Goal: Information Seeking & Learning: Learn about a topic

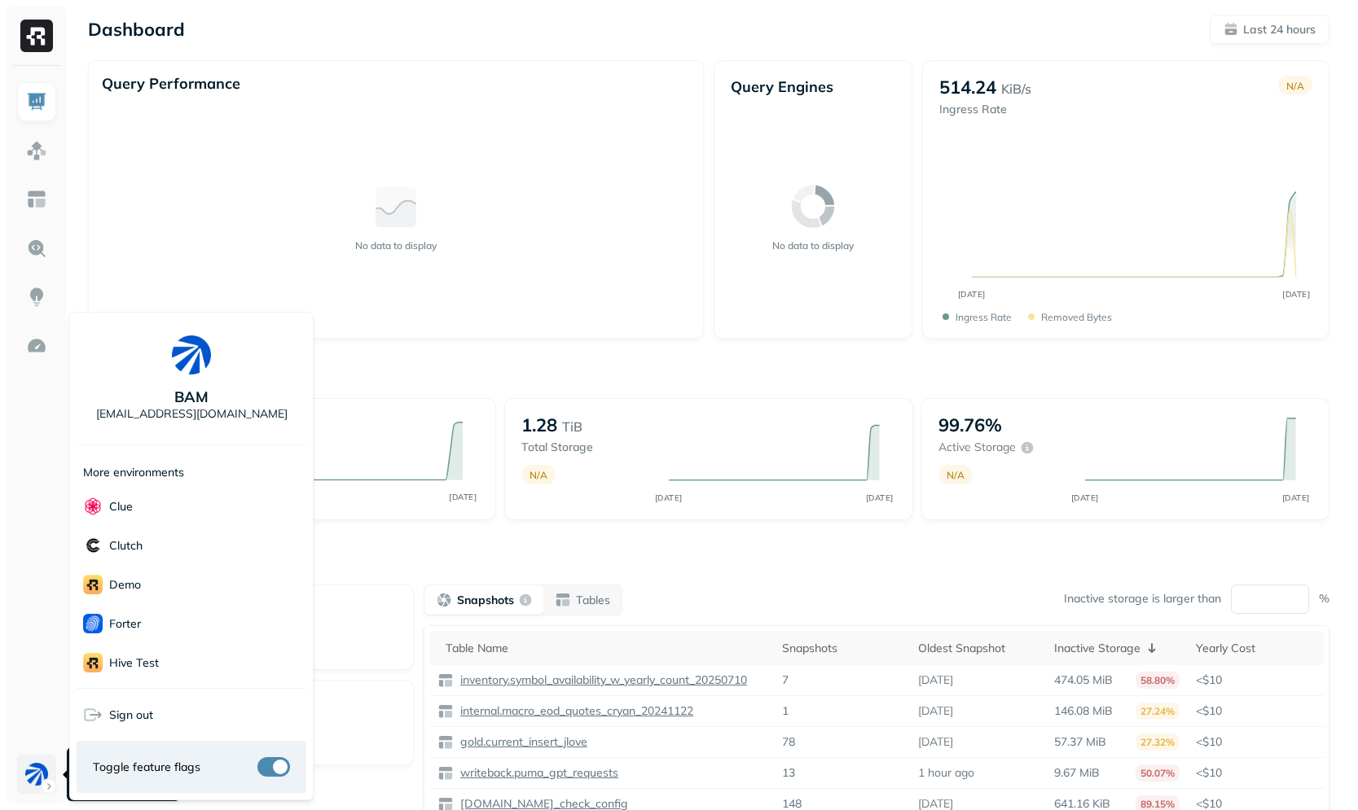
click at [32, 763] on html "Dashboard Last 24 hours Query Performance No data to display Query Engines No d…" at bounding box center [679, 453] width 1358 height 907
click at [423, 544] on html "Dashboard Last 24 hours Query Performance No data to display Query Engines No d…" at bounding box center [685, 453] width 1370 height 907
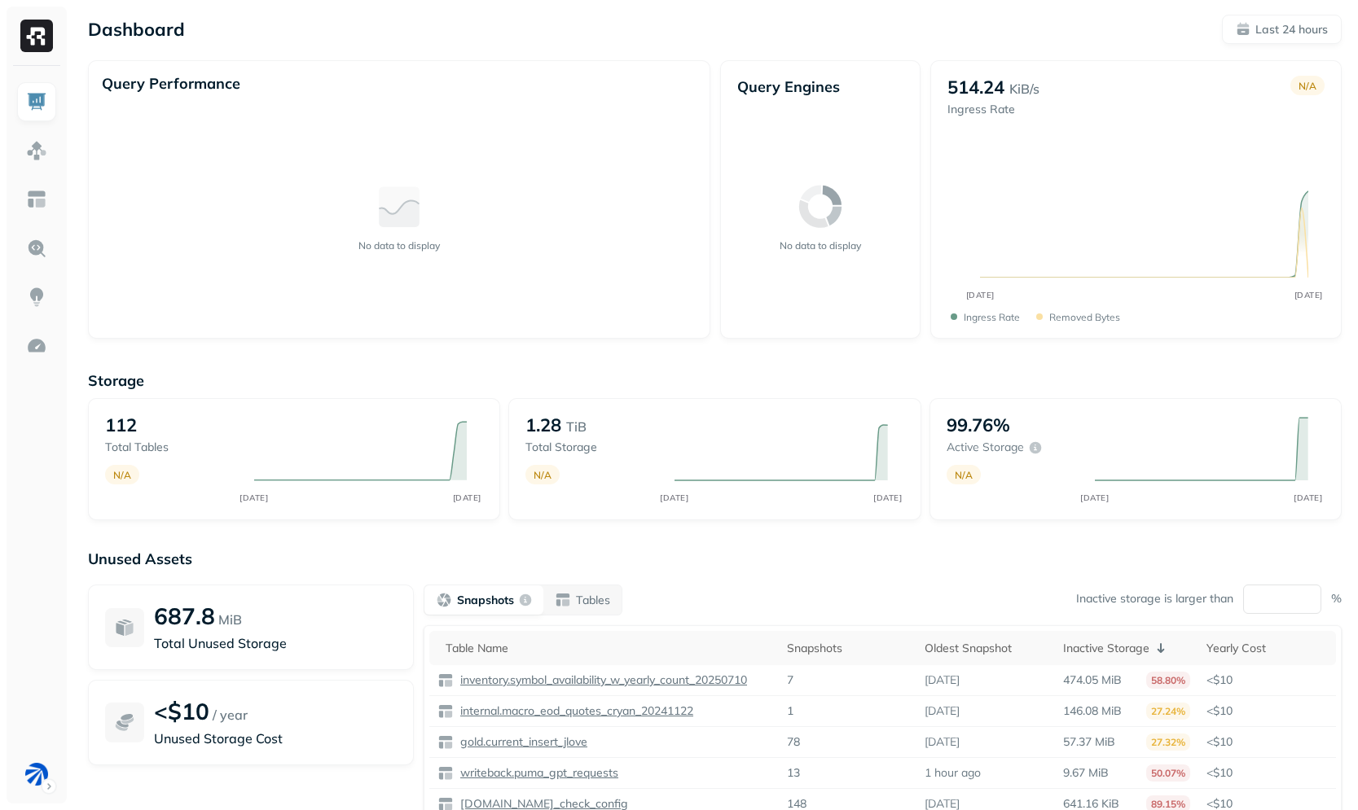
scroll to position [96, 0]
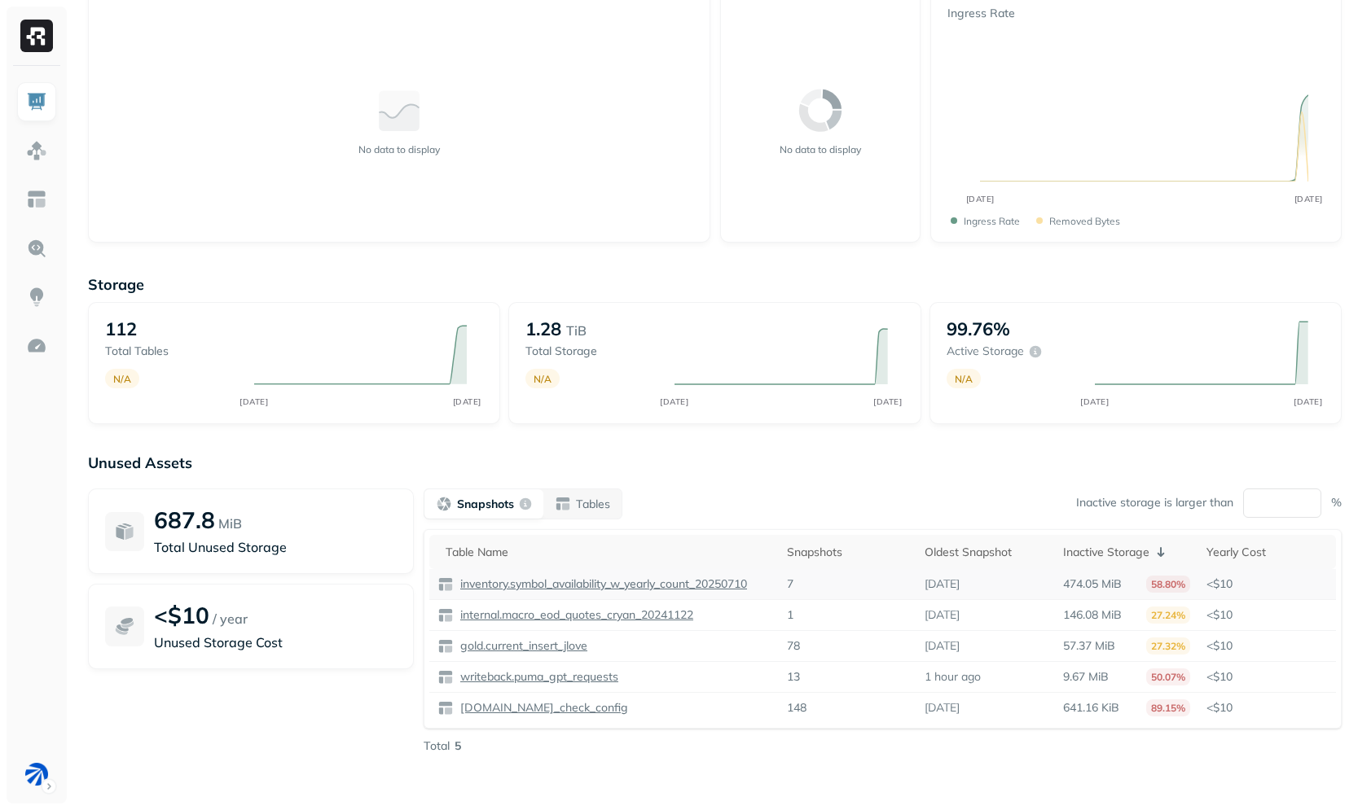
click at [498, 588] on p "inventory.symbol_availability_w_yearly_count_20250710" at bounding box center [602, 584] width 290 height 15
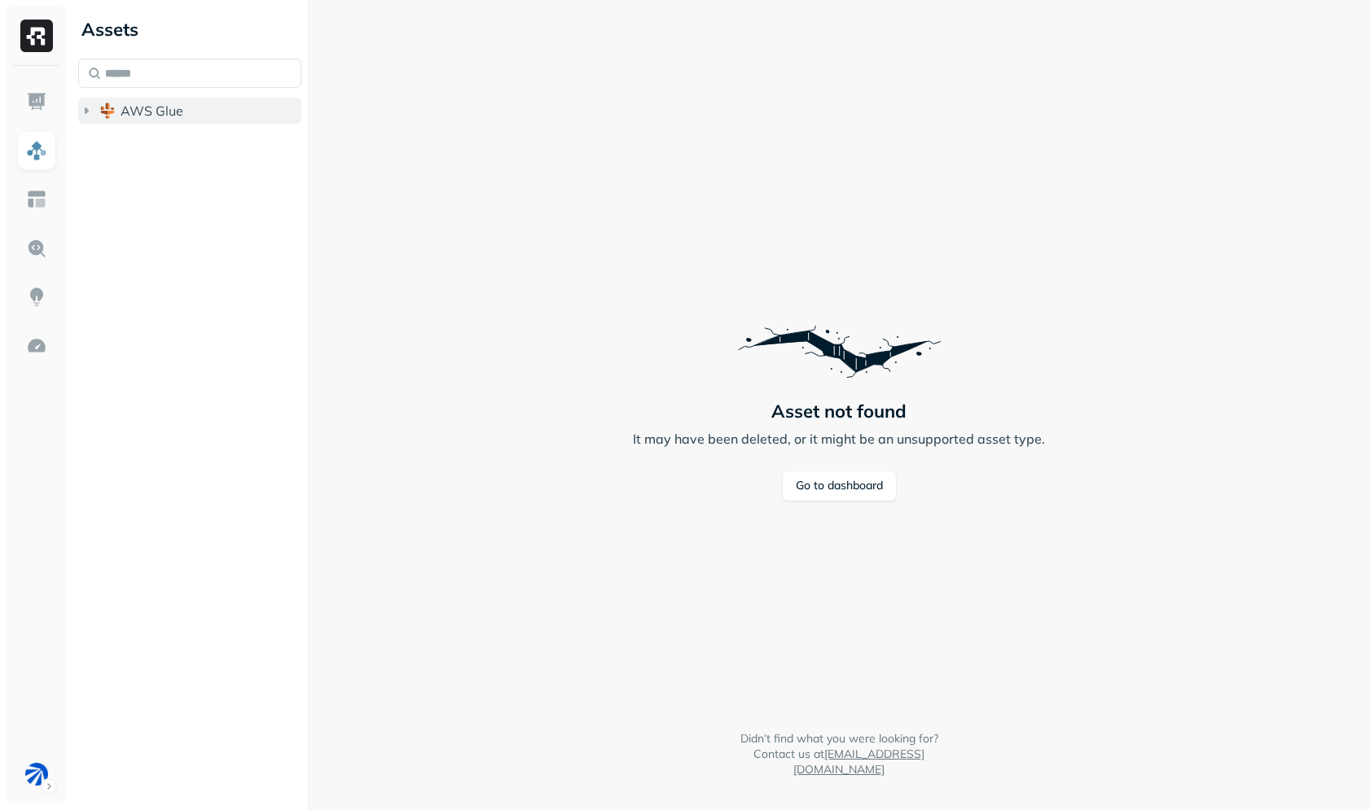
click at [108, 111] on img "button" at bounding box center [107, 111] width 16 height 16
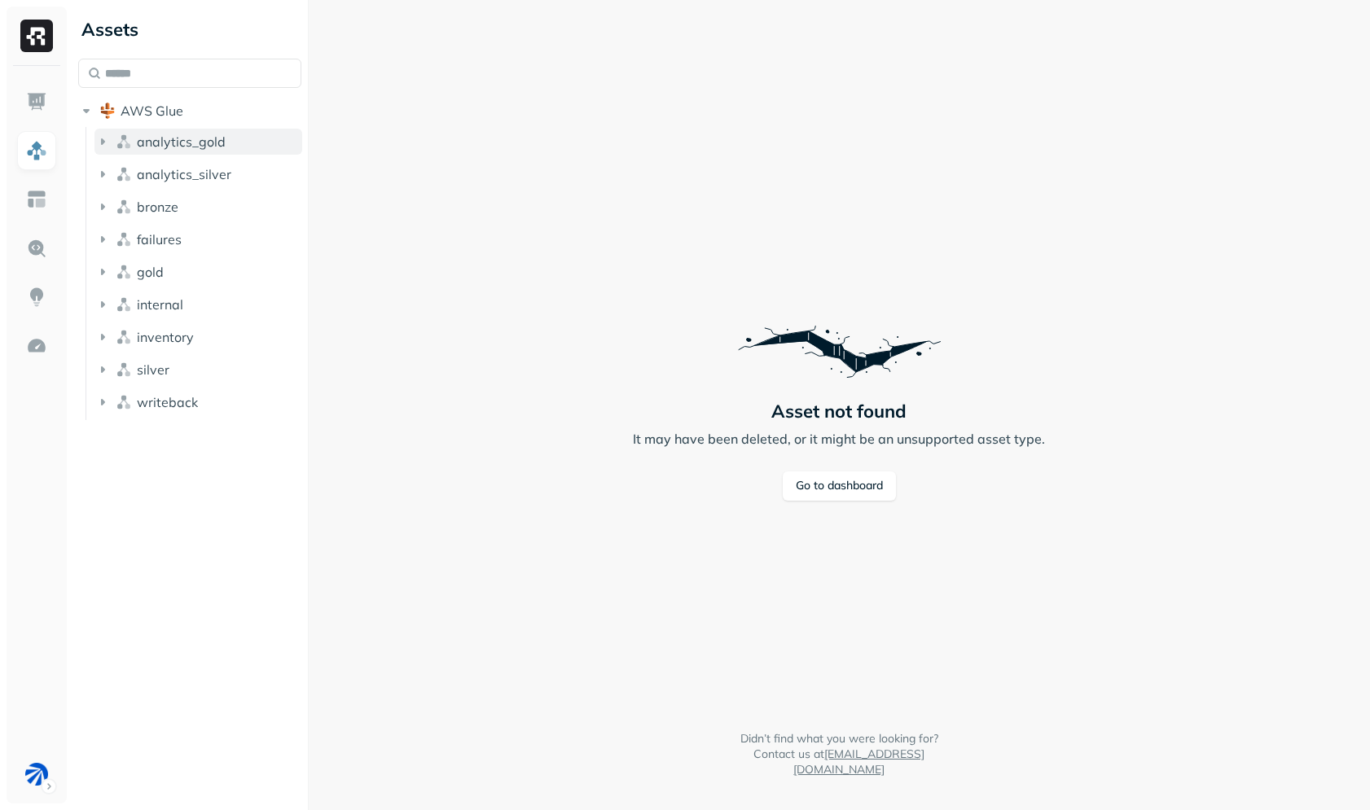
click at [148, 145] on span "analytics_gold" at bounding box center [181, 142] width 89 height 16
click at [165, 174] on span "Tables" at bounding box center [152, 173] width 41 height 16
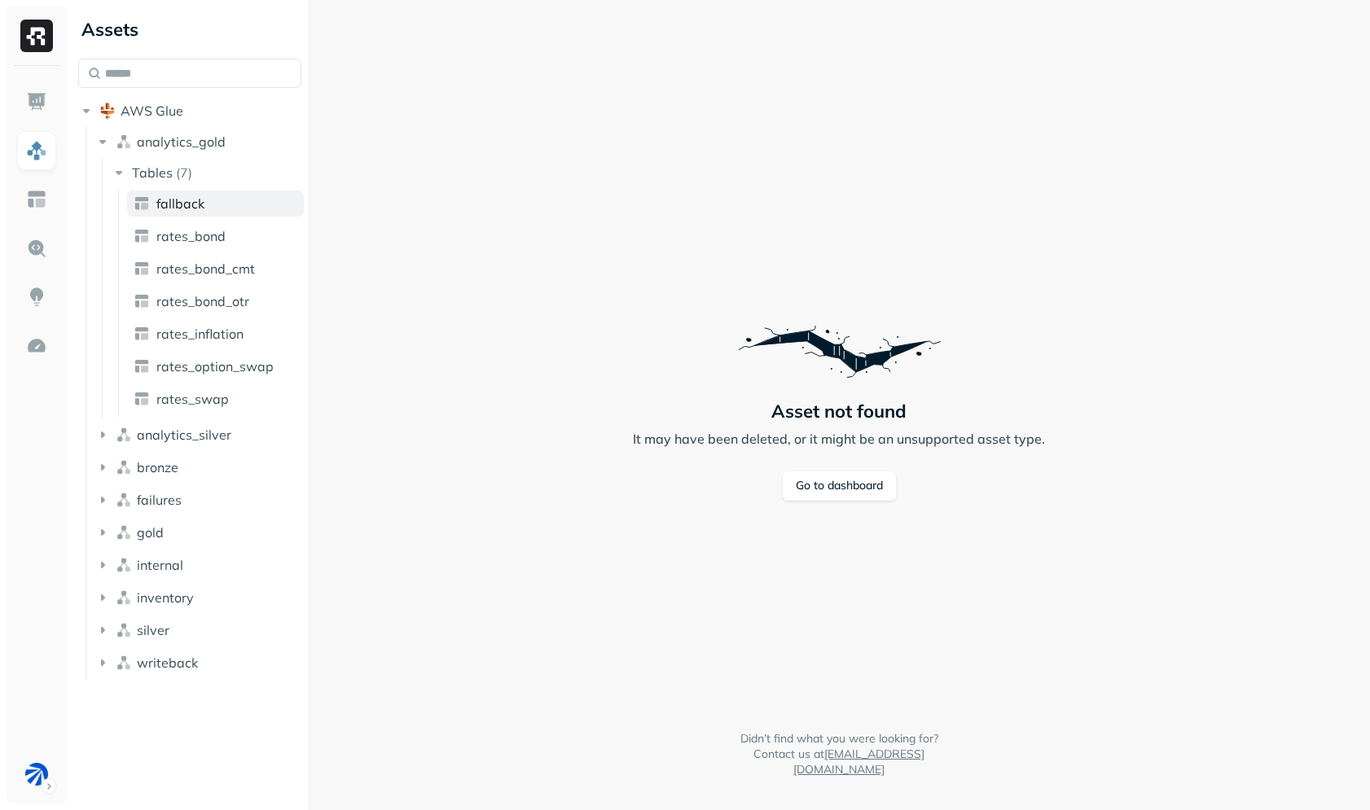
click at [178, 201] on span "fallback" at bounding box center [180, 203] width 48 height 16
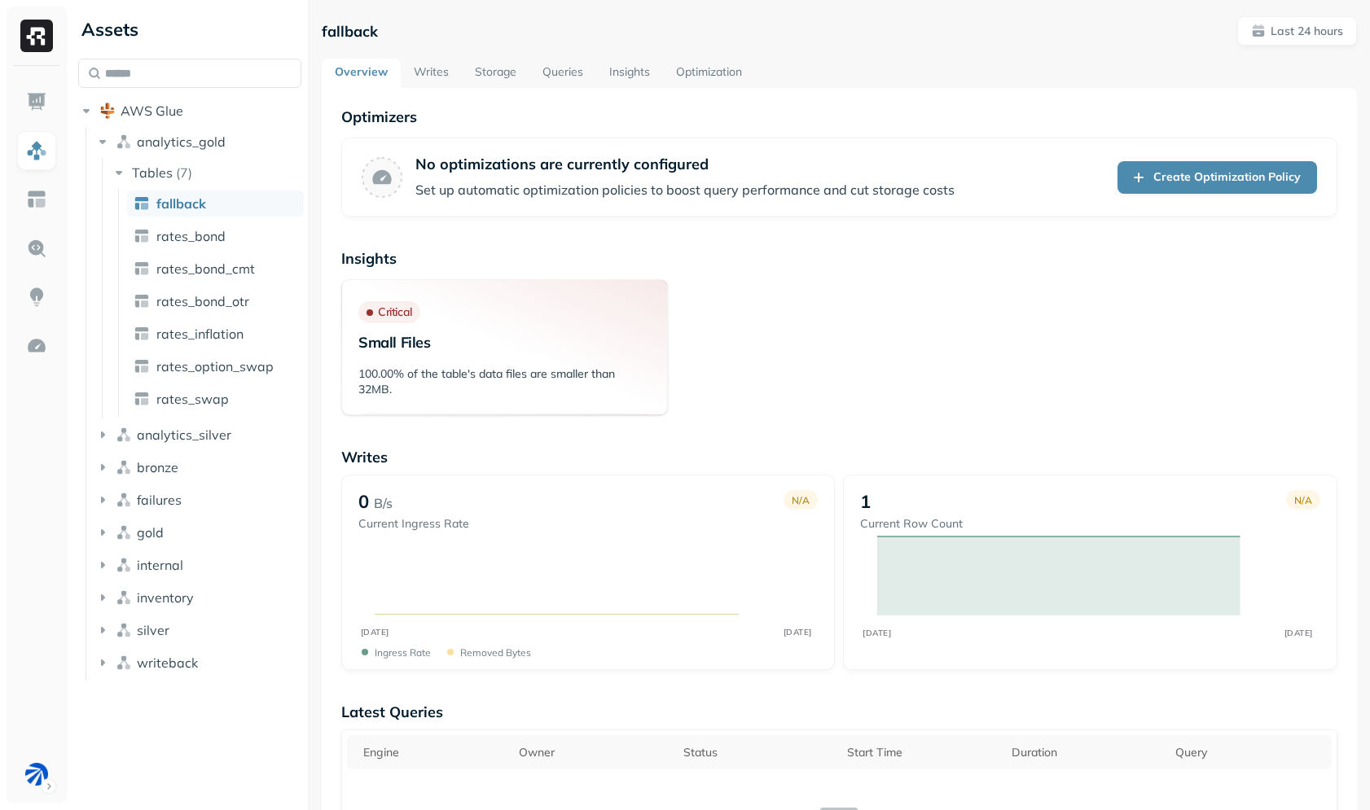
scroll to position [1048, 0]
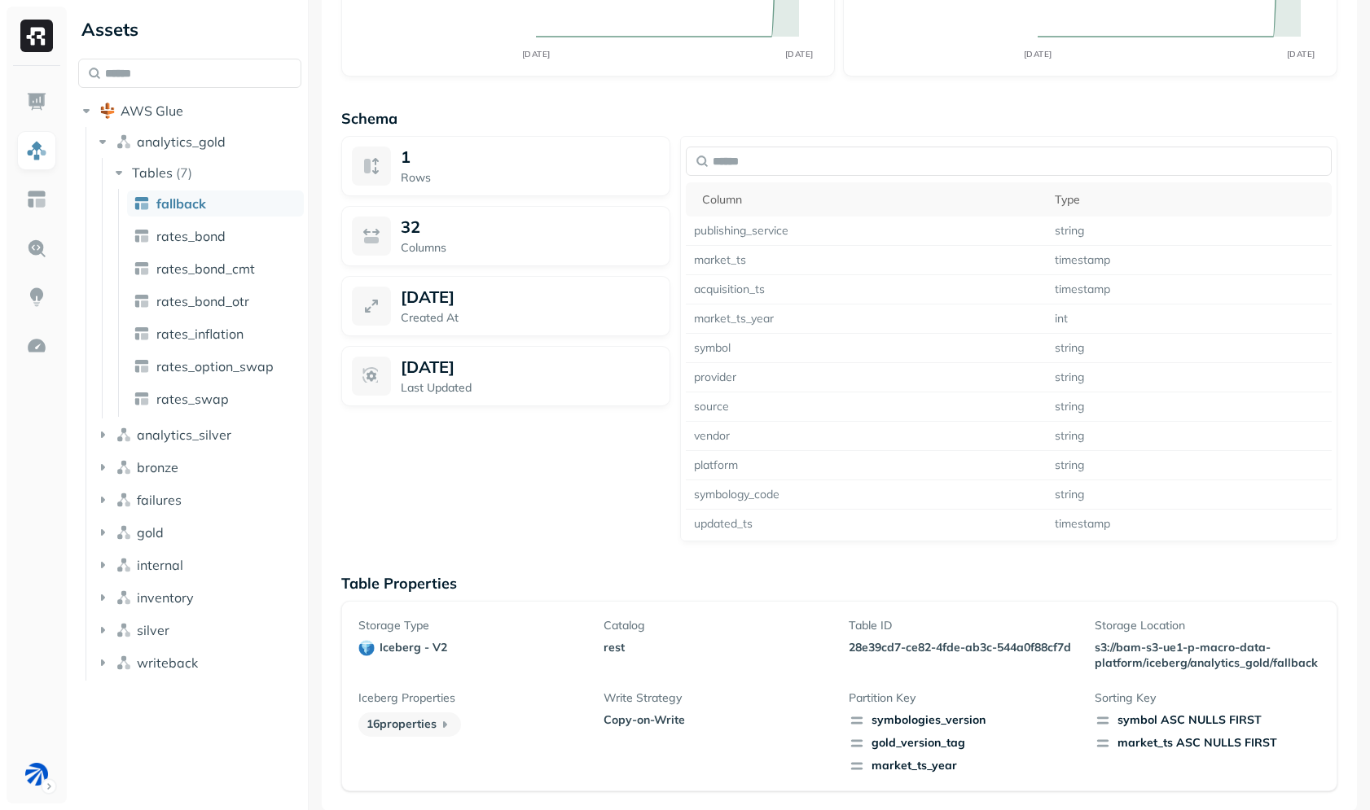
click at [608, 651] on p "rest" at bounding box center [717, 647] width 226 height 15
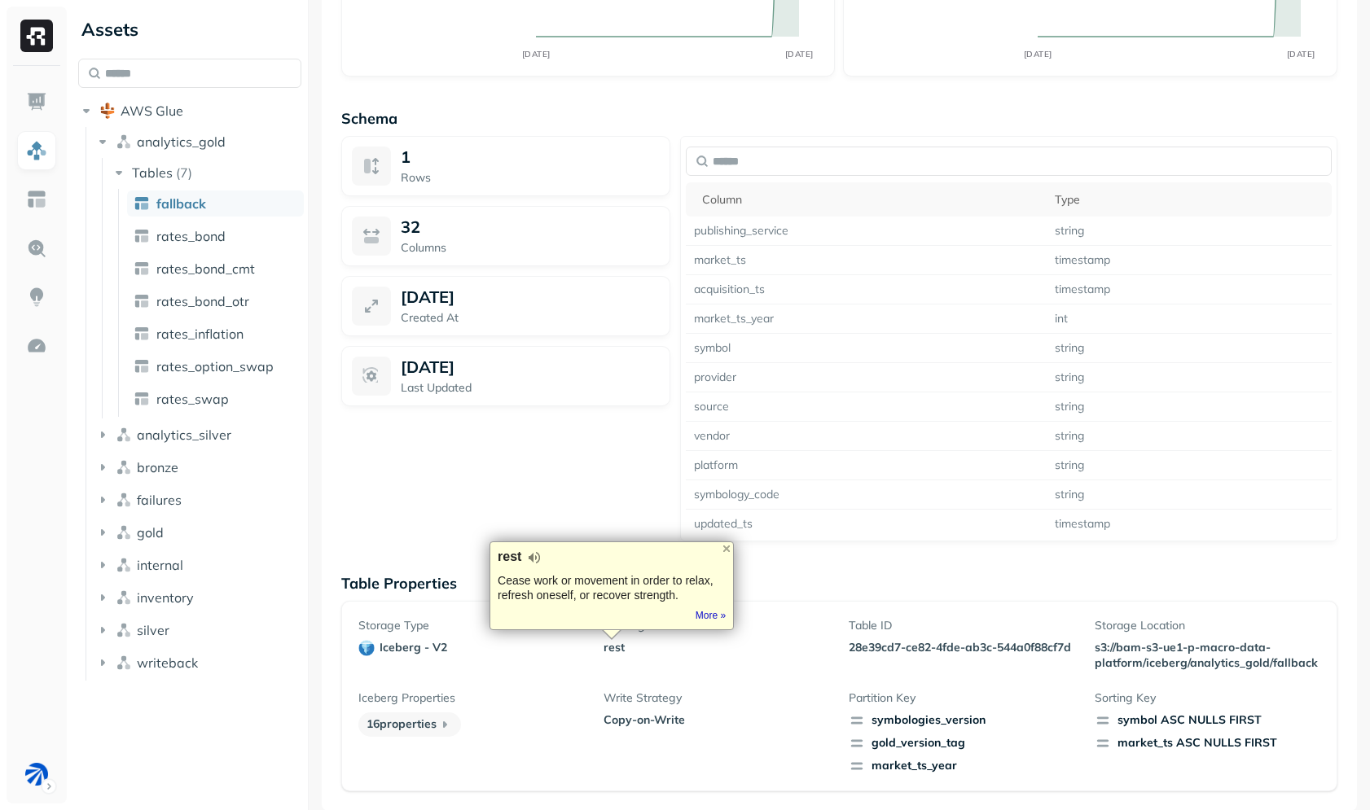
click at [525, 546] on div "rest Cease work or movement in order to relax, refresh oneself, or recover stre…" at bounding box center [612, 587] width 244 height 90
click at [380, 489] on div "1 Rows 32 Columns [DATE] Created At [DATE] Last Updated" at bounding box center [505, 339] width 329 height 406
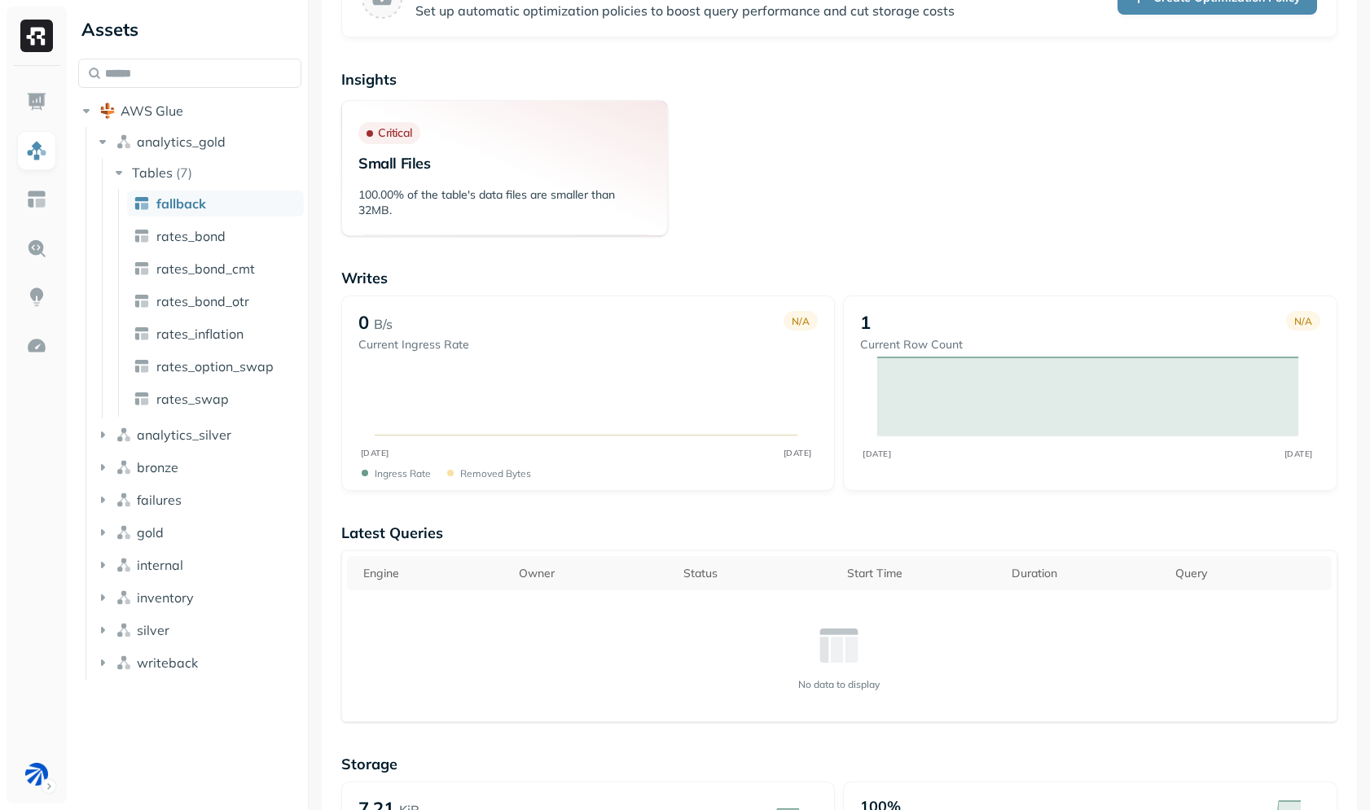
scroll to position [0, 0]
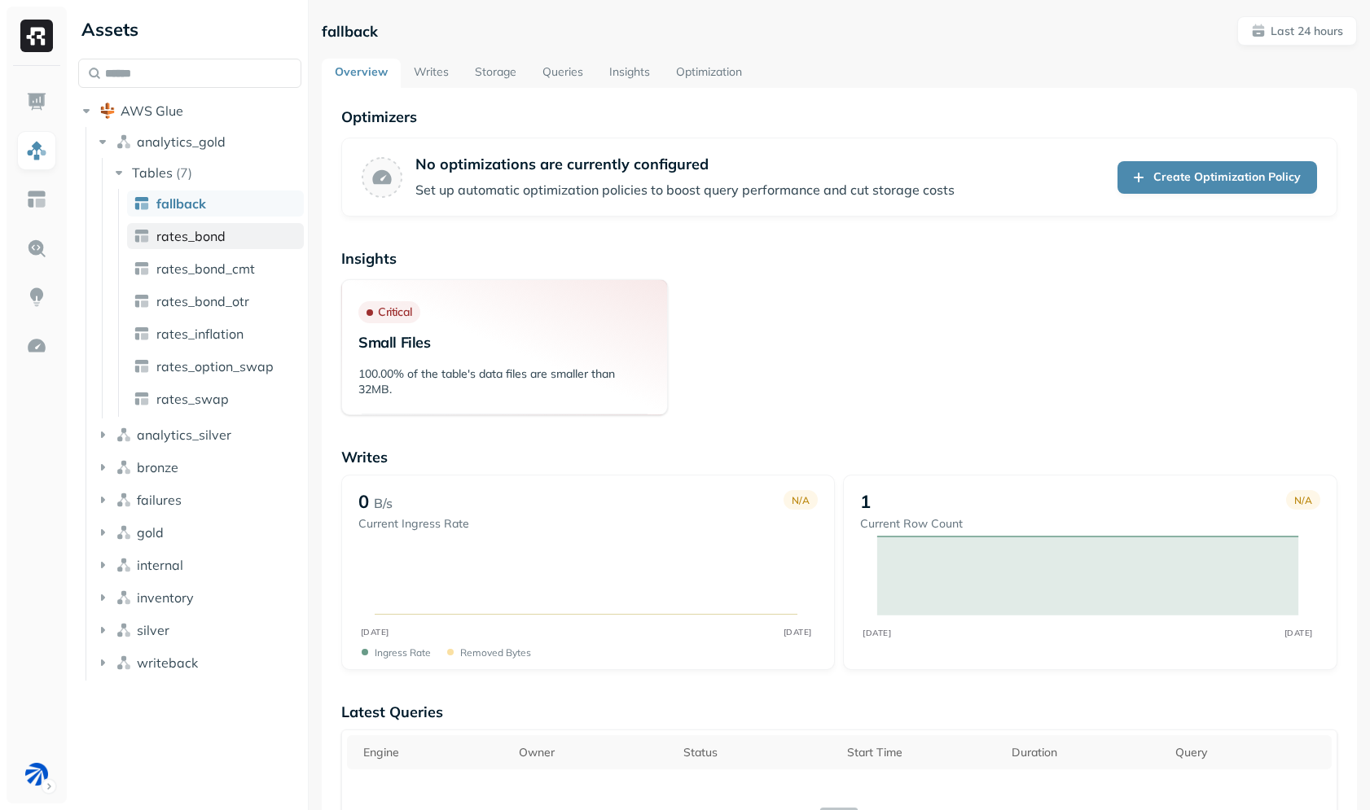
click at [213, 237] on span "rates_bond" at bounding box center [190, 236] width 69 height 16
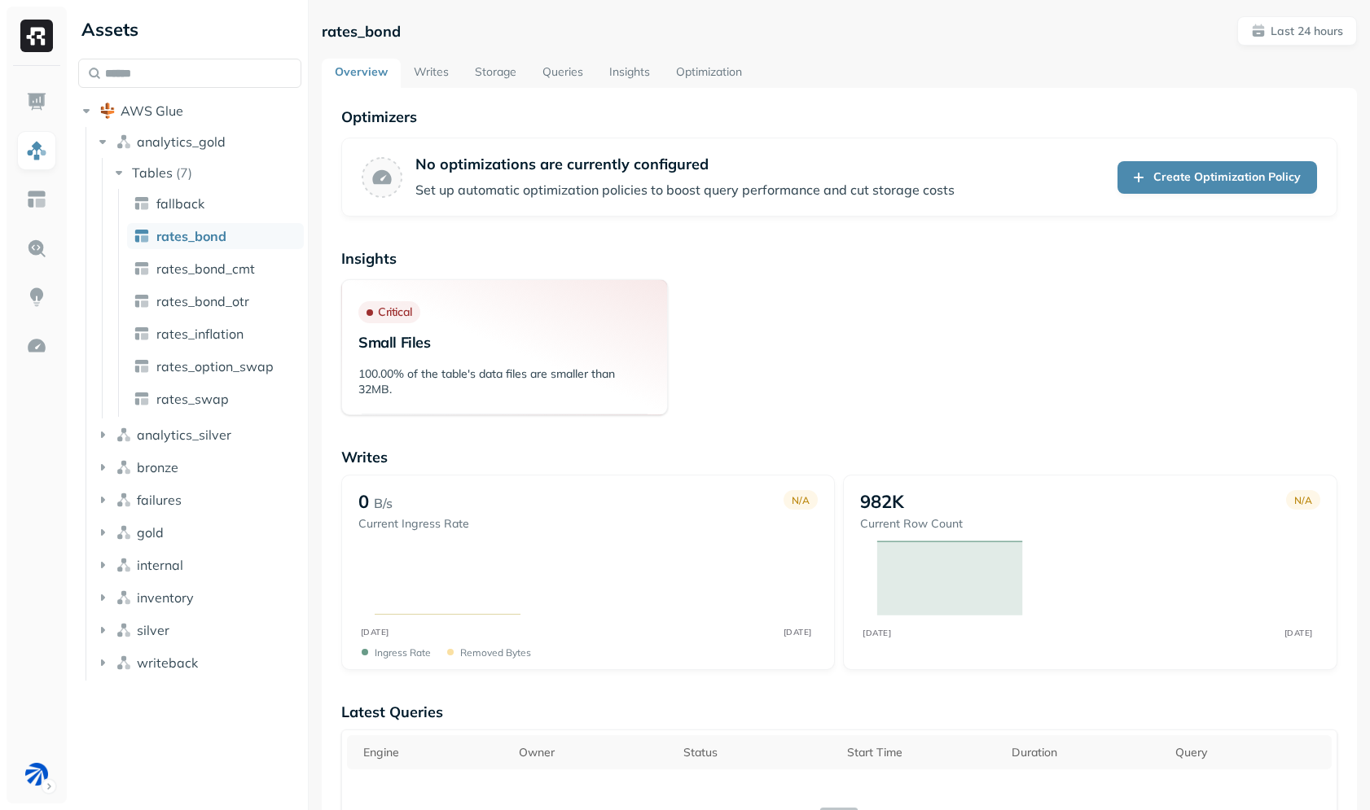
scroll to position [1093, 0]
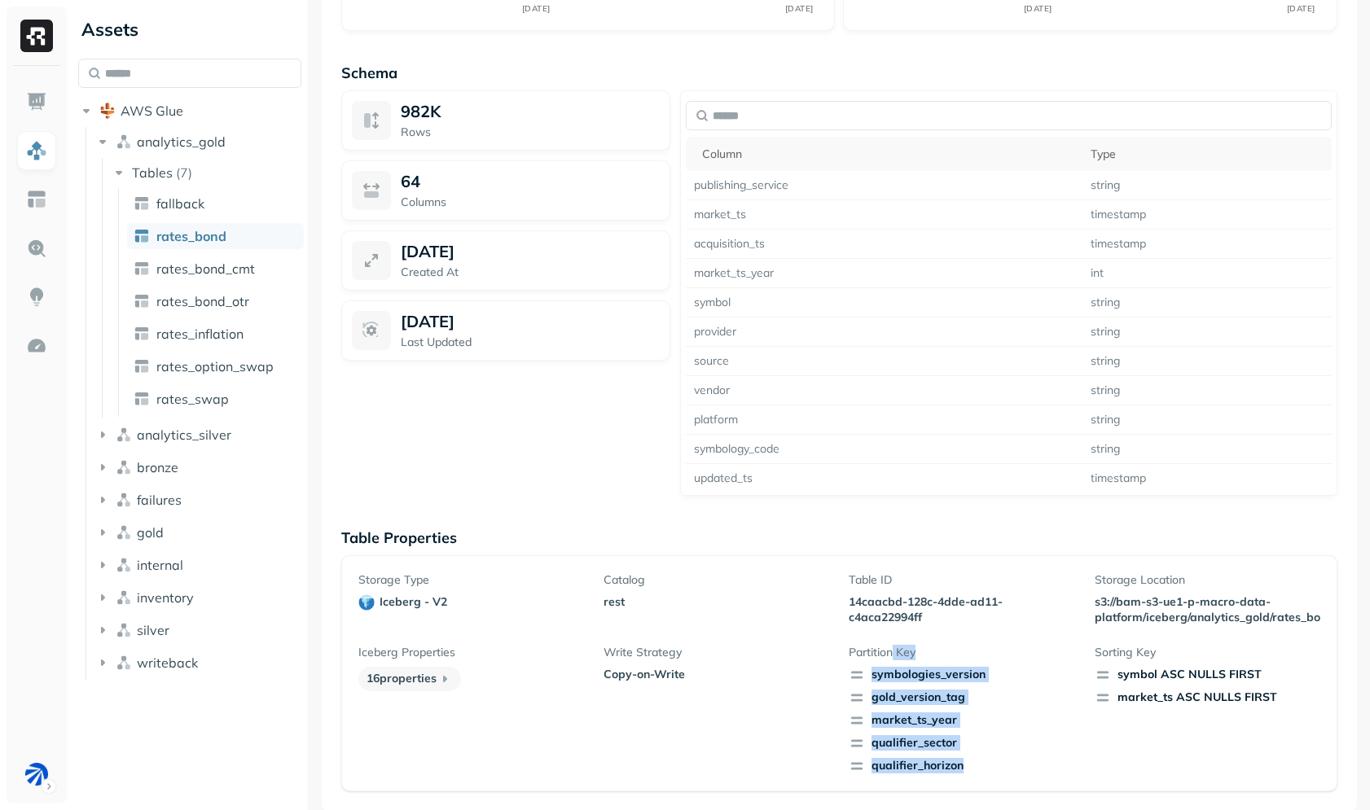
drag, startPoint x: 887, startPoint y: 652, endPoint x: 1019, endPoint y: 771, distance: 177.6
click at [1004, 775] on div "Storage Type iceberg - v2 Catalog rest Table ID 14caacbd-128c-4dde-ad11-c4aca22…" at bounding box center [839, 674] width 996 height 236
click at [1019, 771] on span "qualifier_horizon" at bounding box center [962, 766] width 226 height 16
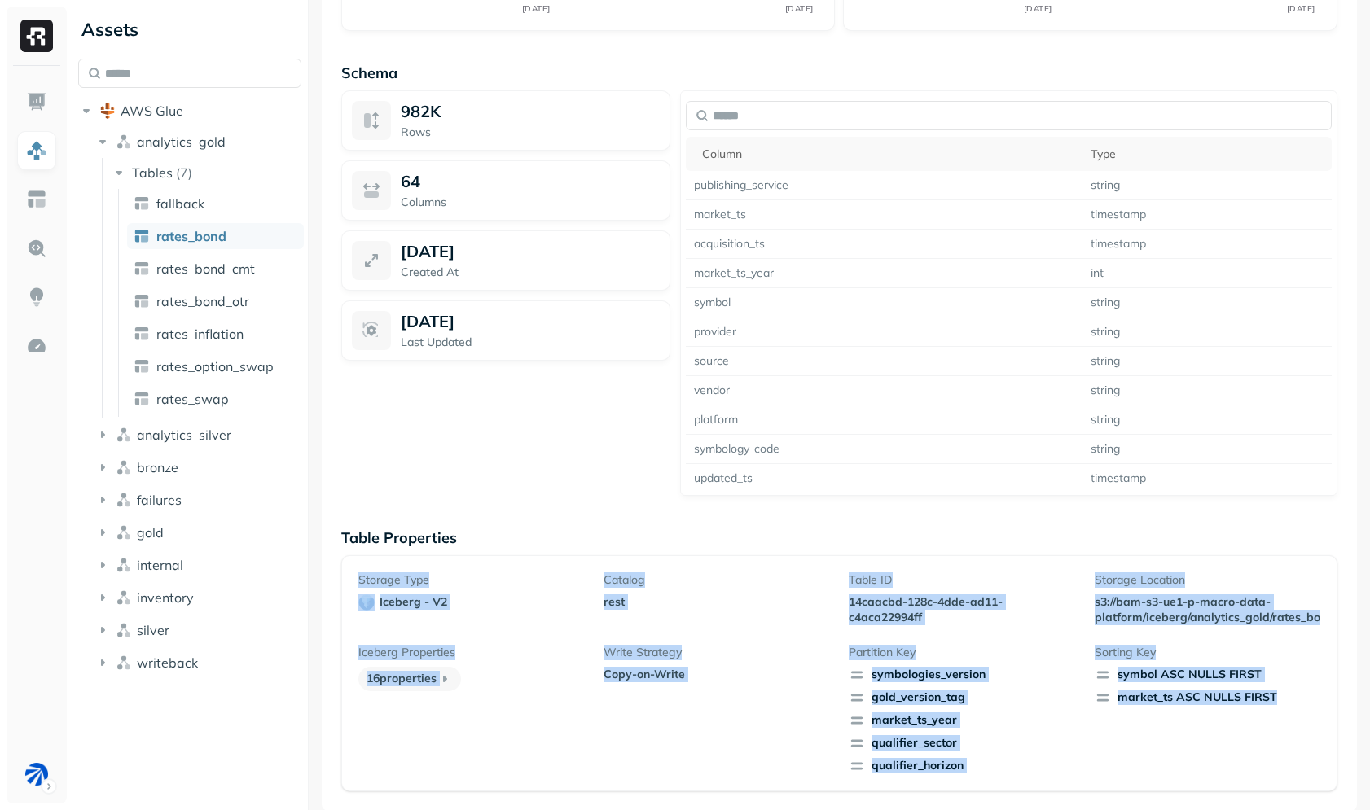
drag, startPoint x: 1168, startPoint y: 762, endPoint x: 370, endPoint y: 569, distance: 821.3
click at [370, 569] on div "Storage Type iceberg - v2 Catalog rest Table ID 14caacbd-128c-4dde-ad11-c4aca22…" at bounding box center [839, 674] width 996 height 236
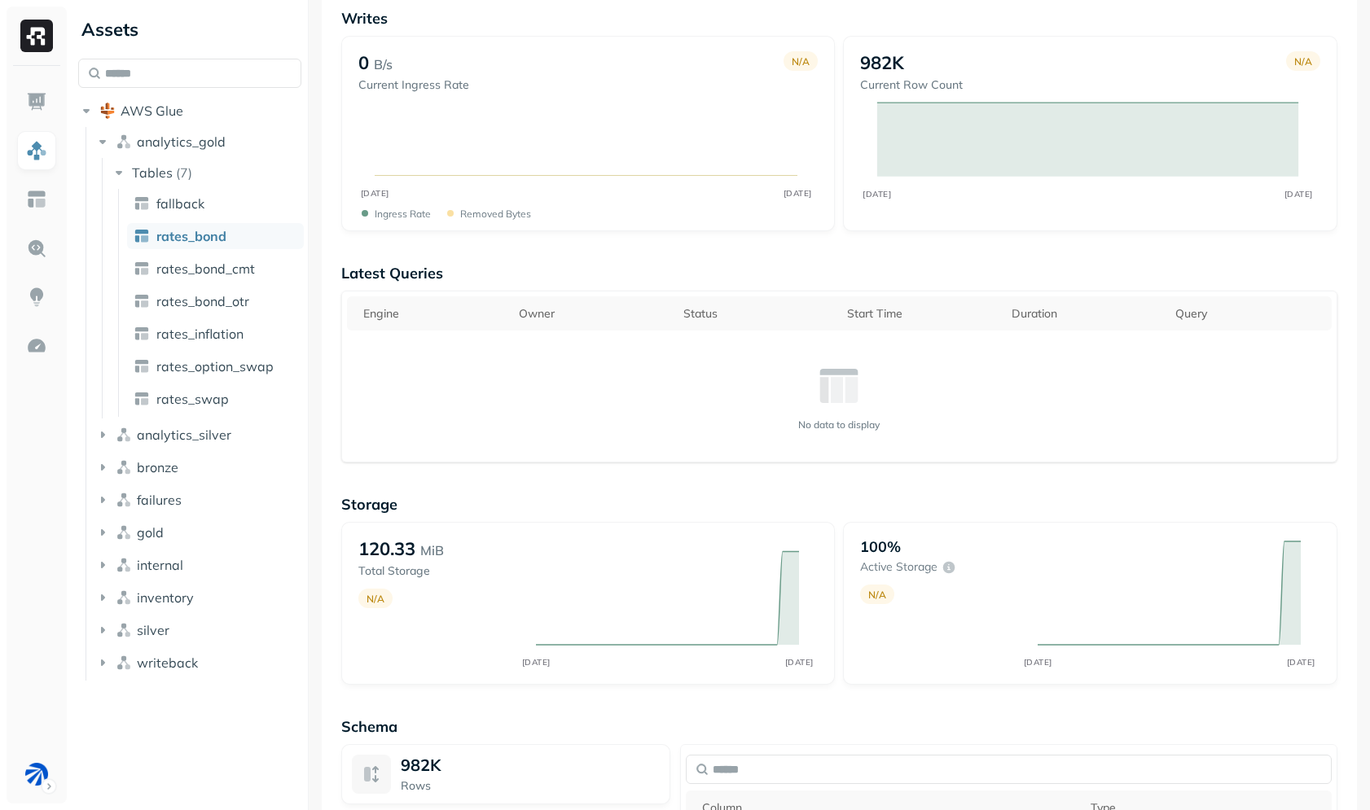
scroll to position [0, 0]
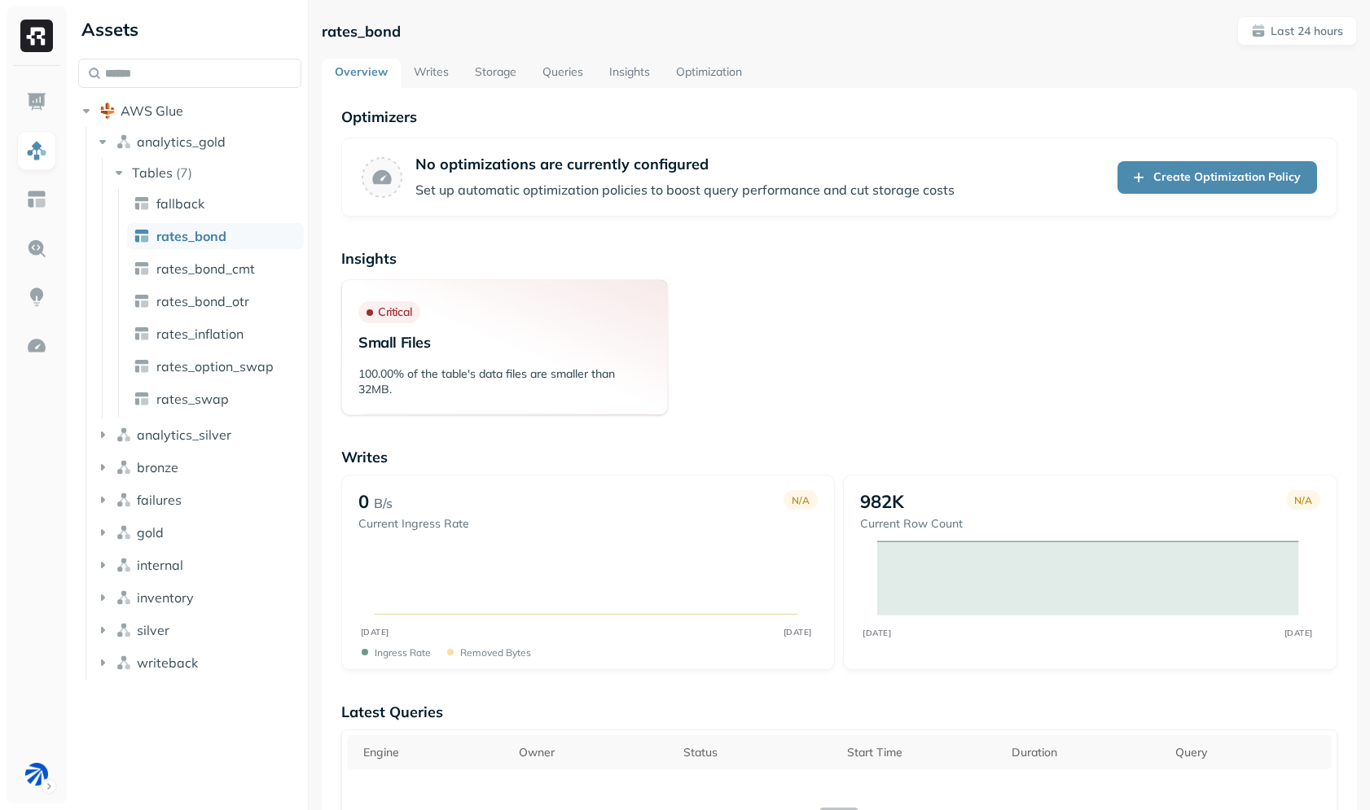
click at [137, 141] on span "analytics_gold" at bounding box center [181, 142] width 89 height 16
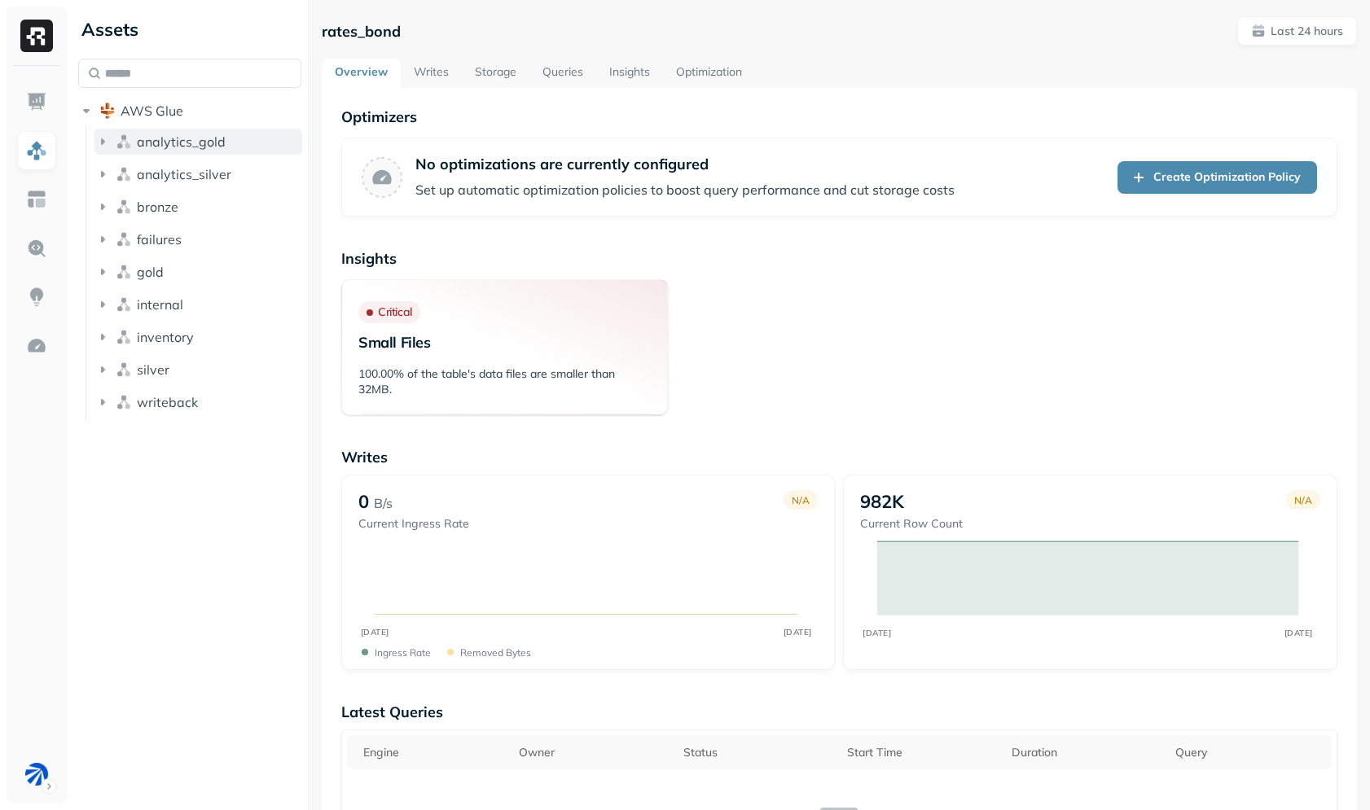
click at [137, 146] on span "analytics_gold" at bounding box center [181, 142] width 89 height 16
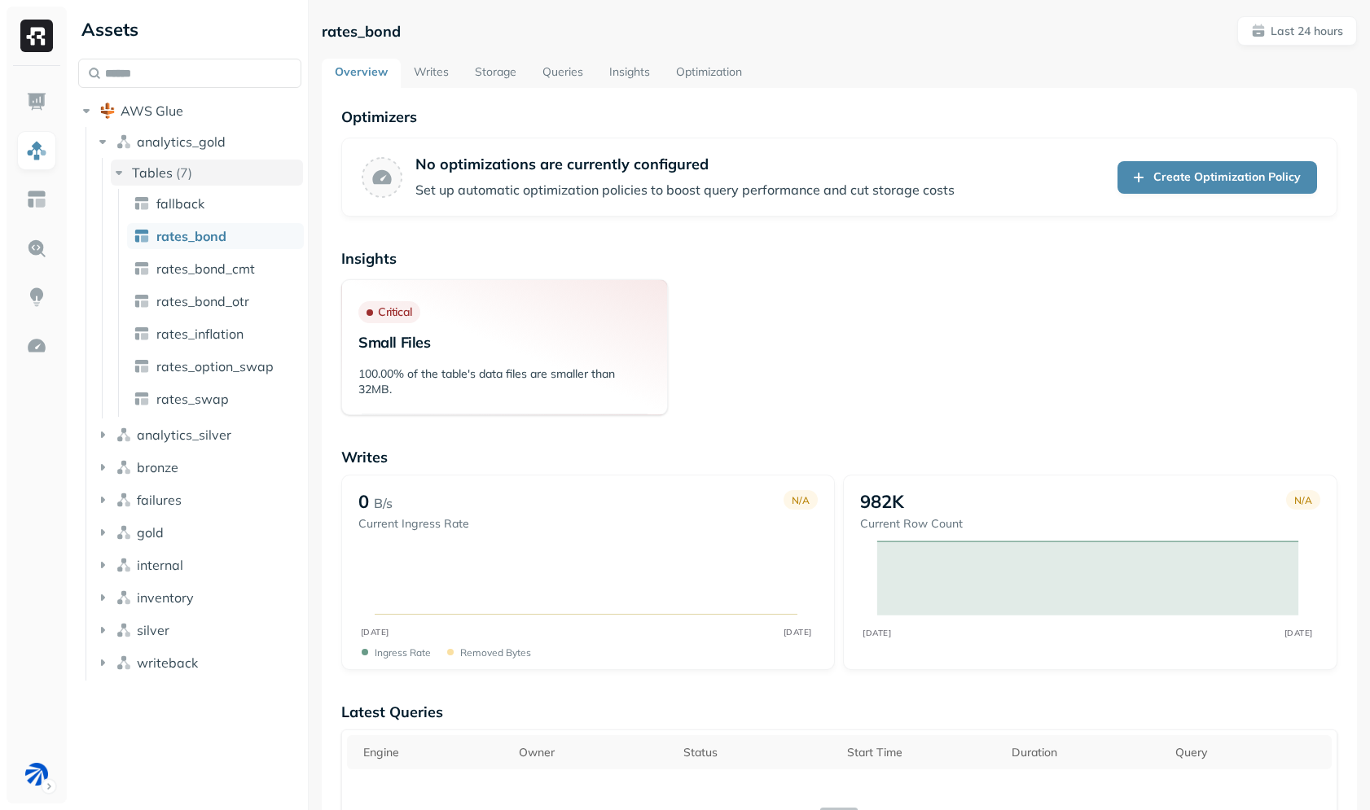
click at [147, 165] on span "Tables" at bounding box center [152, 173] width 41 height 16
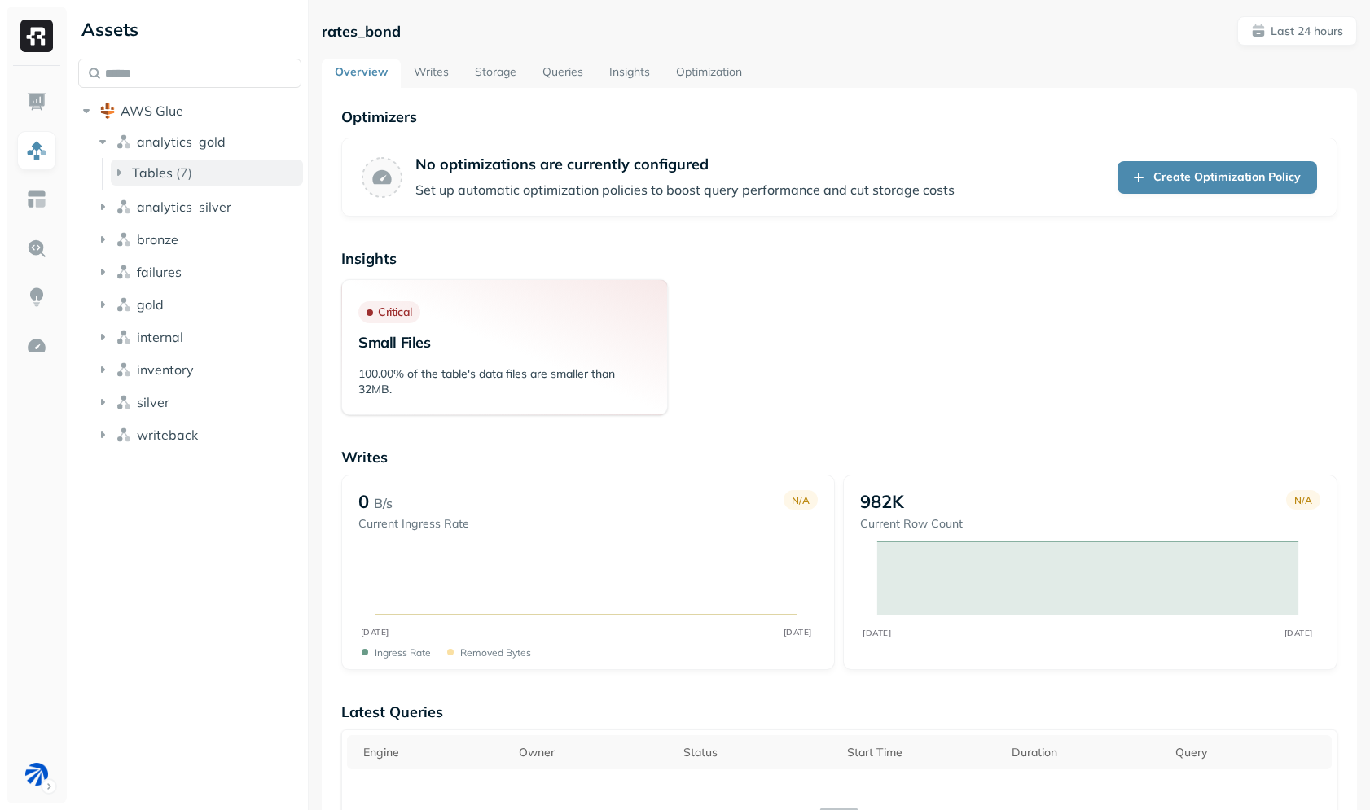
click at [182, 180] on p "( 7 )" at bounding box center [184, 173] width 16 height 16
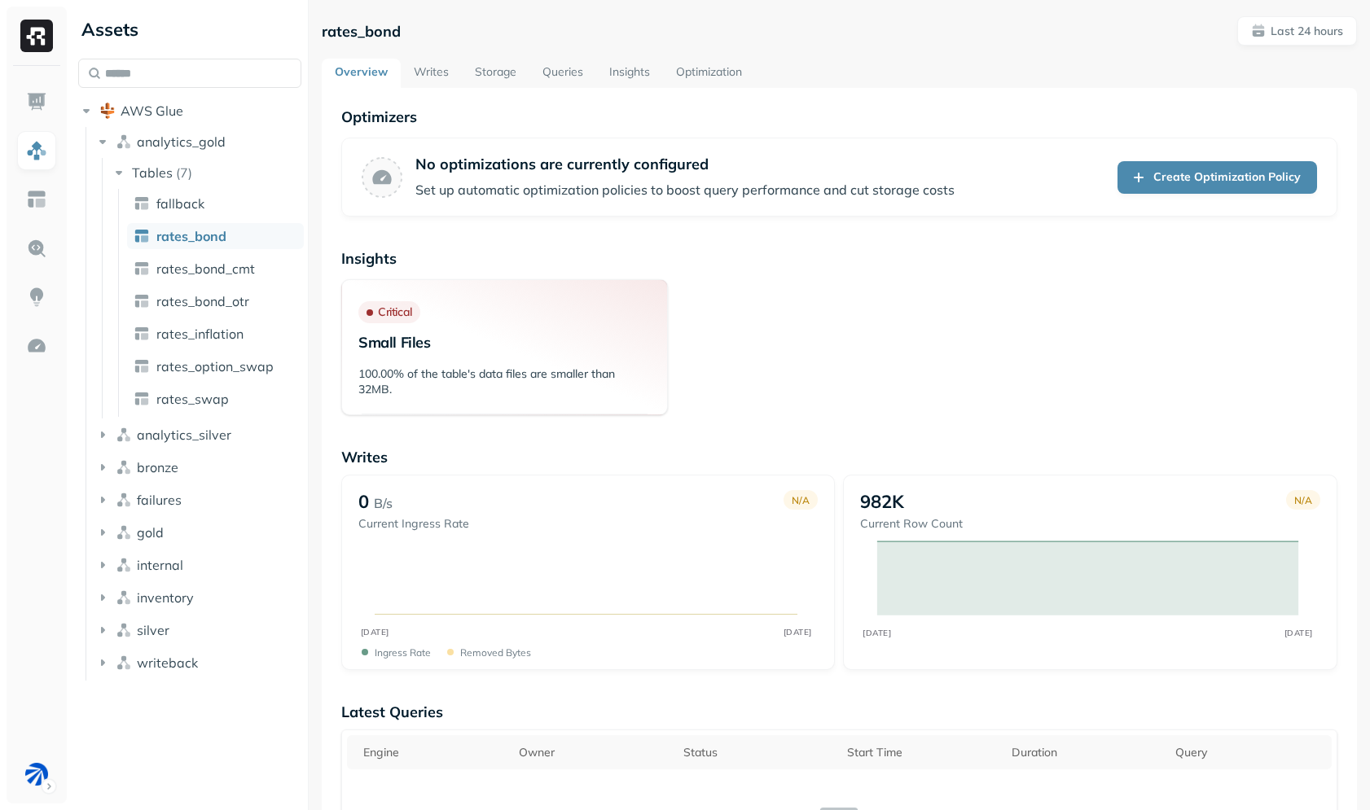
click at [450, 73] on link "Writes" at bounding box center [431, 73] width 61 height 29
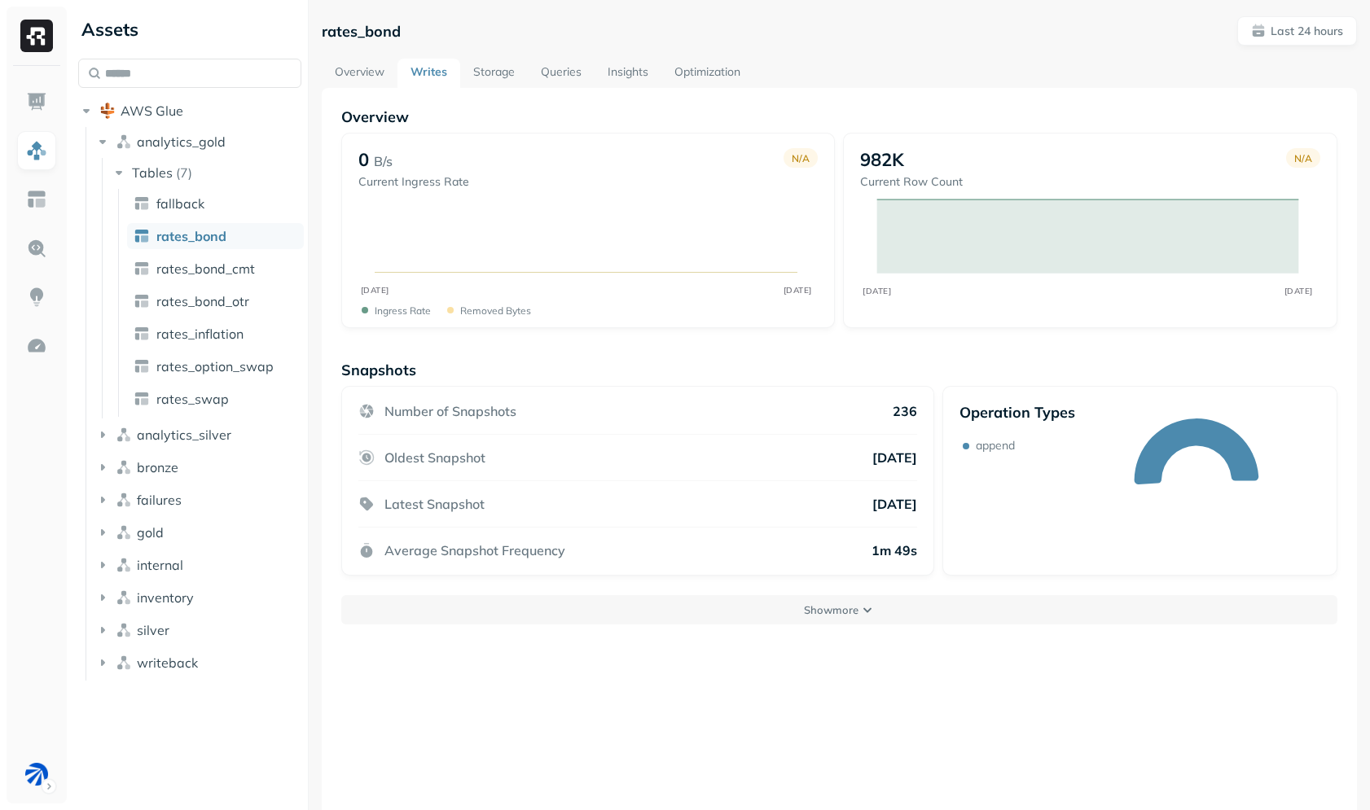
click at [491, 74] on link "Storage" at bounding box center [494, 73] width 68 height 29
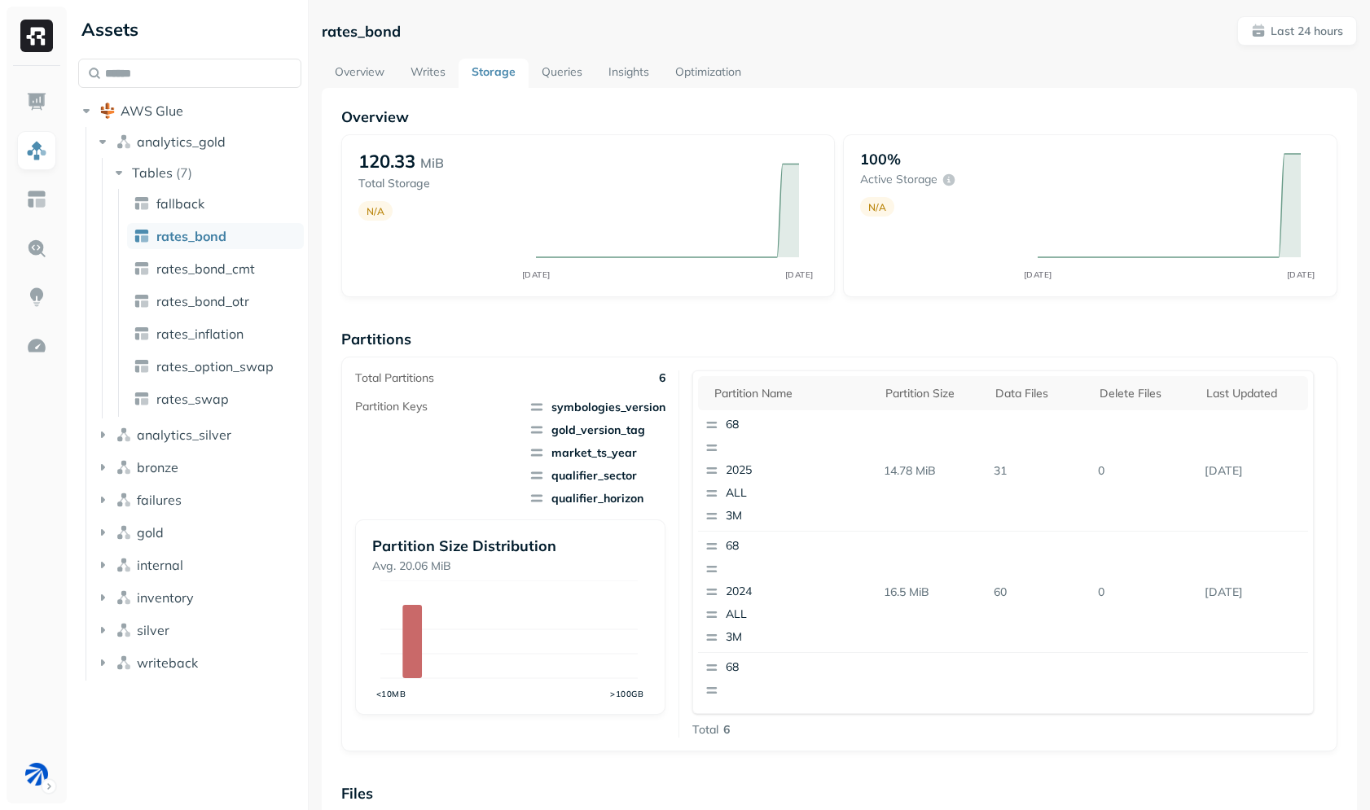
click at [574, 66] on link "Queries" at bounding box center [562, 73] width 67 height 29
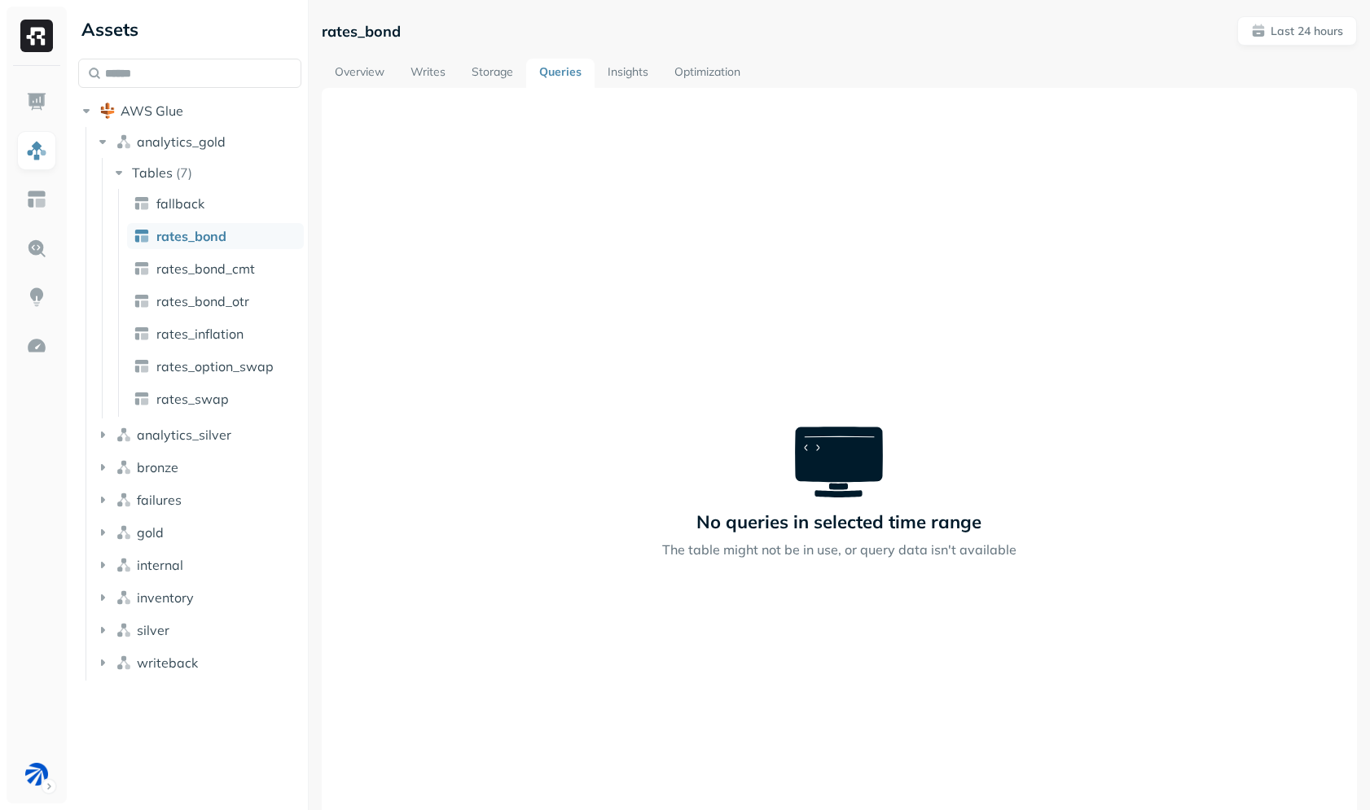
click at [580, 408] on div "No queries in selected time range The table might not be in use, or query data …" at bounding box center [839, 493] width 1035 height 810
click at [629, 66] on link "Insights" at bounding box center [628, 73] width 67 height 29
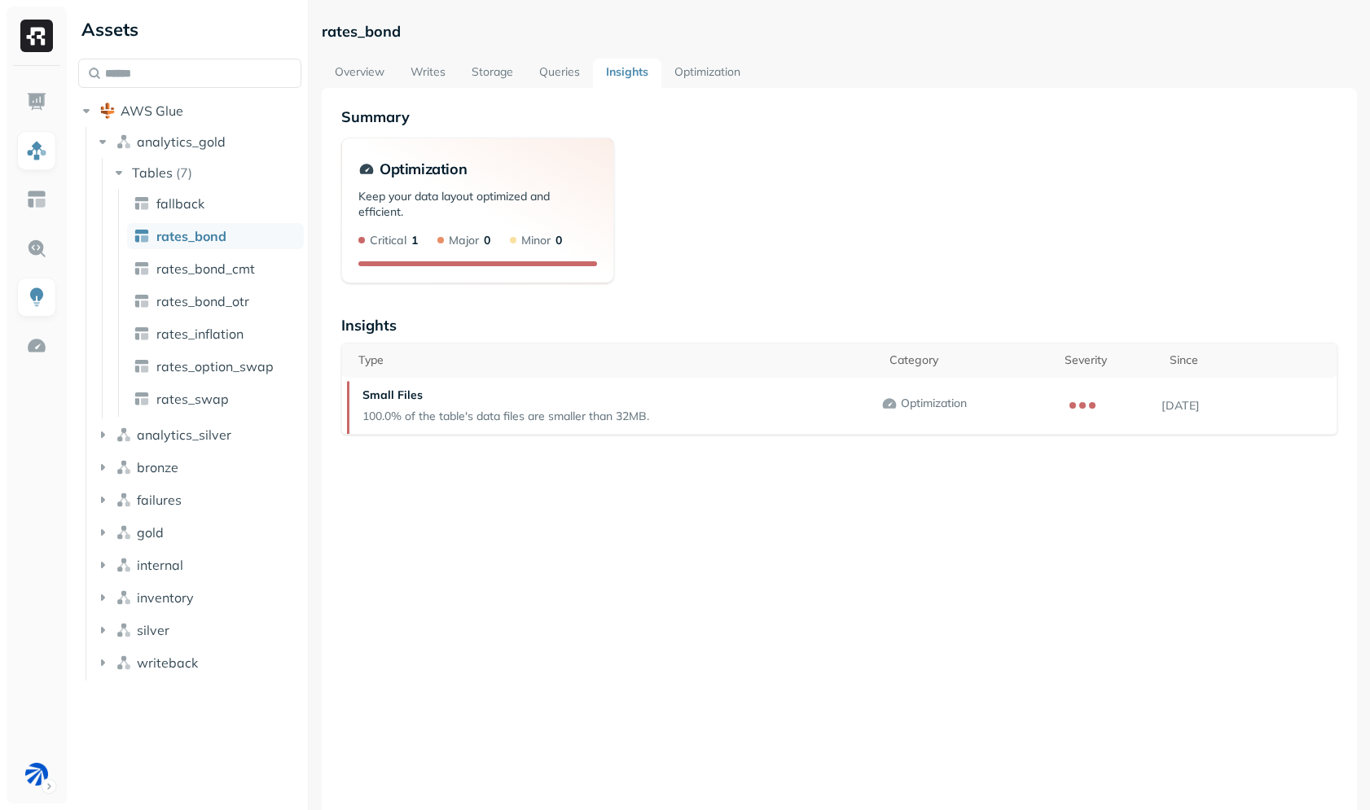
click at [696, 60] on link "Optimization" at bounding box center [707, 73] width 92 height 29
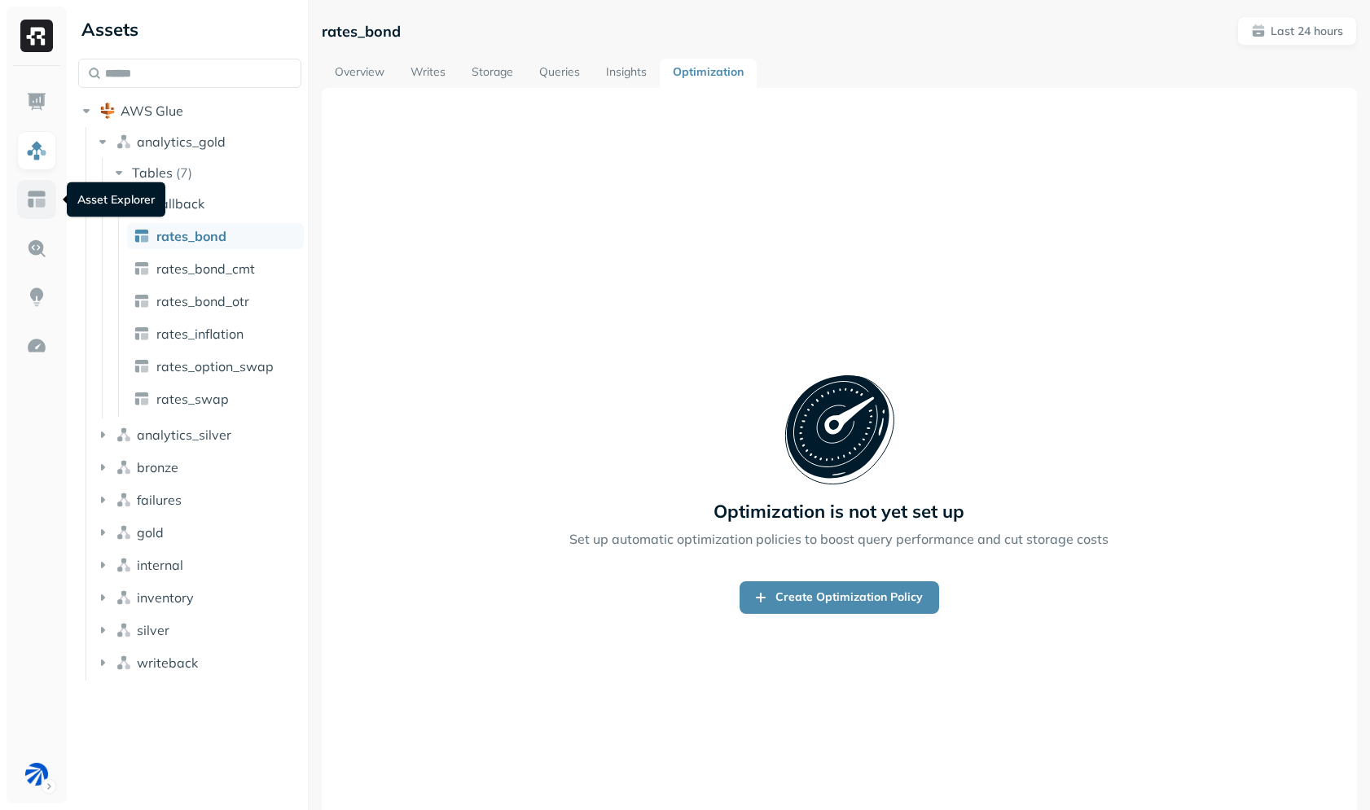
click at [24, 208] on link at bounding box center [36, 199] width 39 height 39
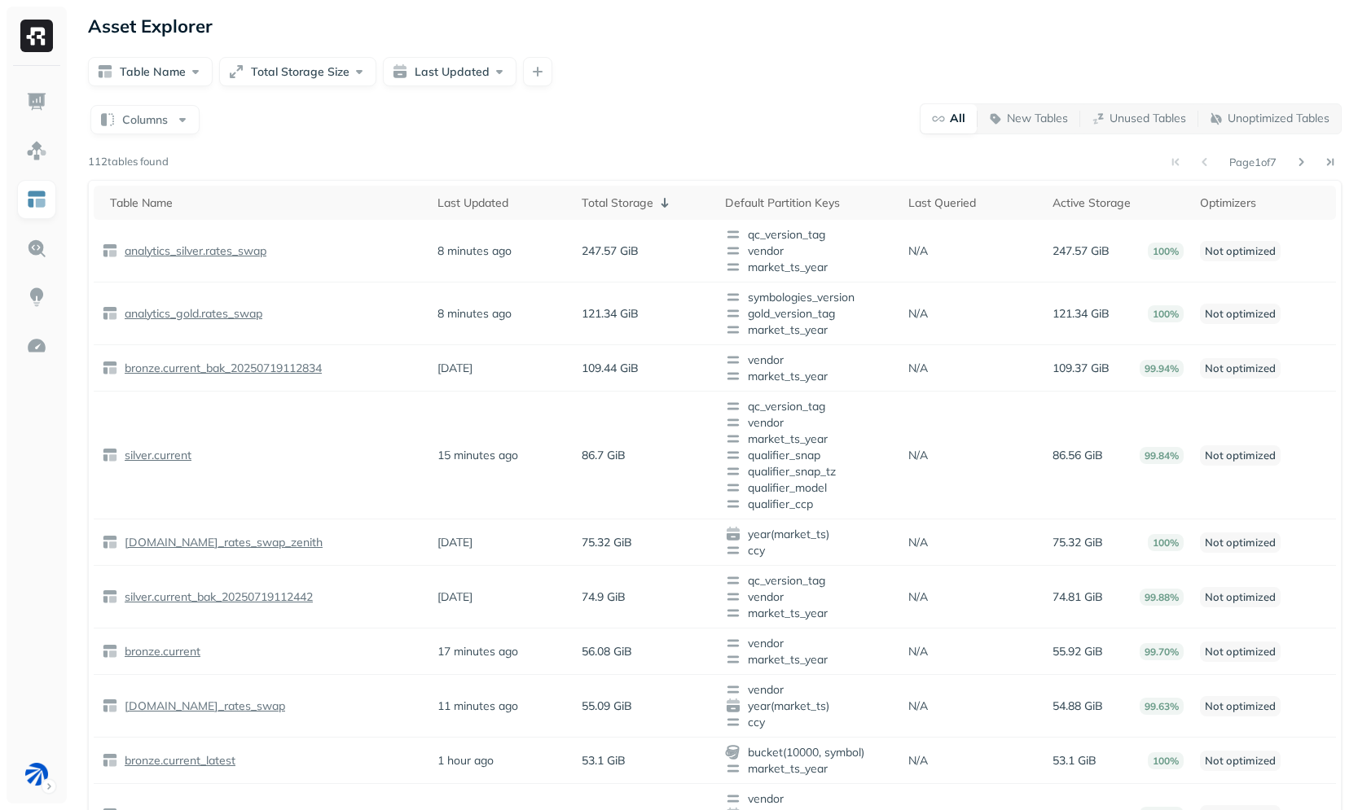
click at [748, 103] on div "Columns All New Tables Unused Tables Unoptimized Tables" at bounding box center [715, 119] width 1254 height 32
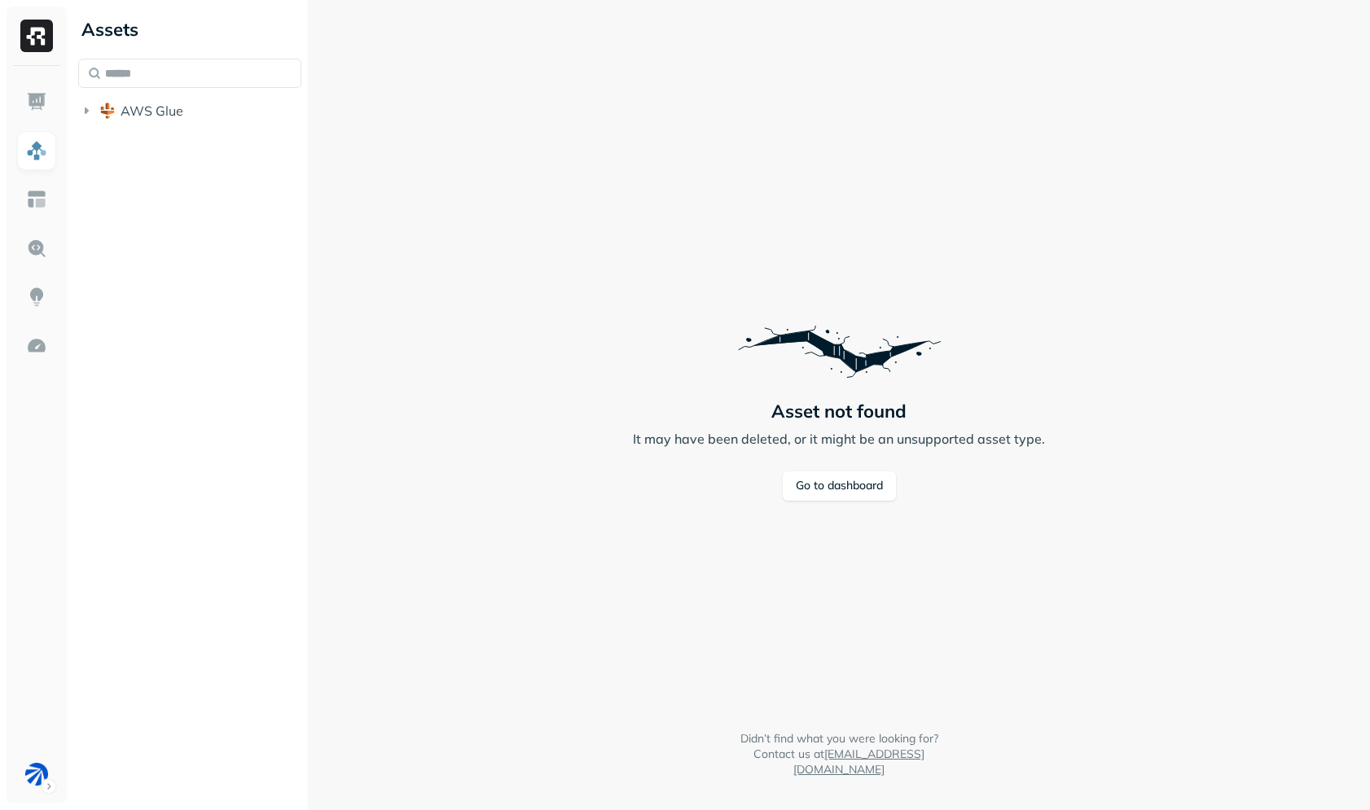
click at [174, 127] on div "Assets AWS Glue" at bounding box center [190, 67] width 236 height 134
click at [179, 110] on span "AWS Glue" at bounding box center [152, 111] width 63 height 16
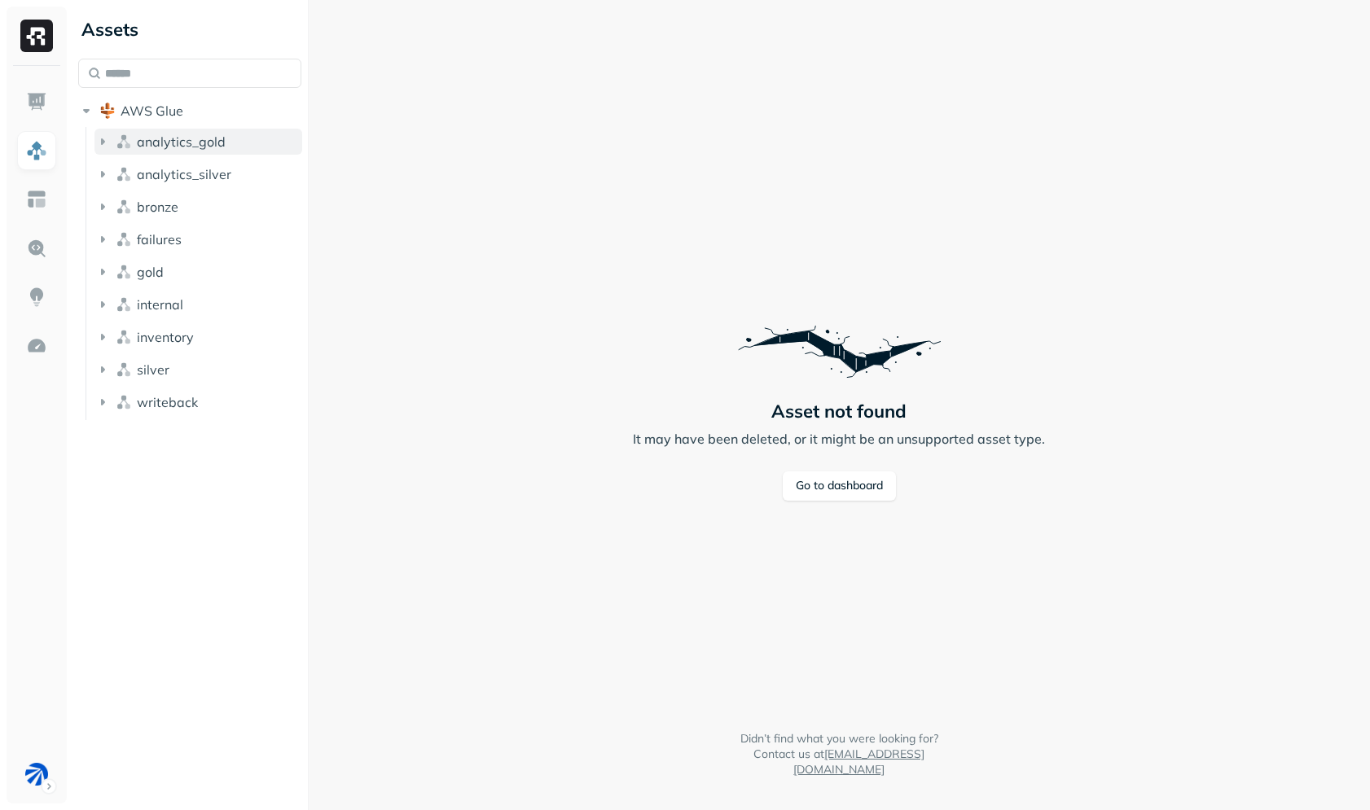
click at [182, 149] on span "analytics_gold" at bounding box center [181, 142] width 89 height 16
click at [186, 174] on p "( 7 )" at bounding box center [184, 173] width 16 height 16
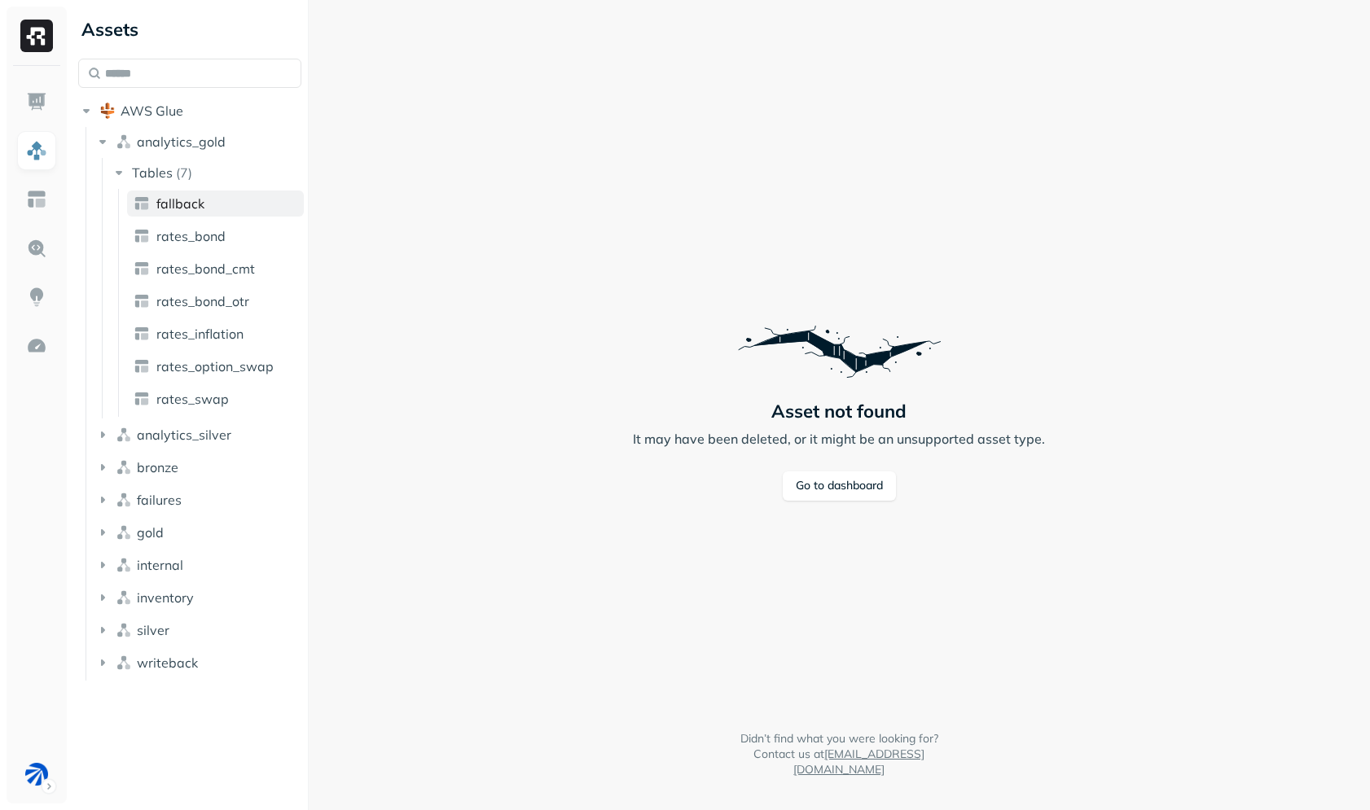
click at [184, 209] on span "fallback" at bounding box center [180, 203] width 48 height 16
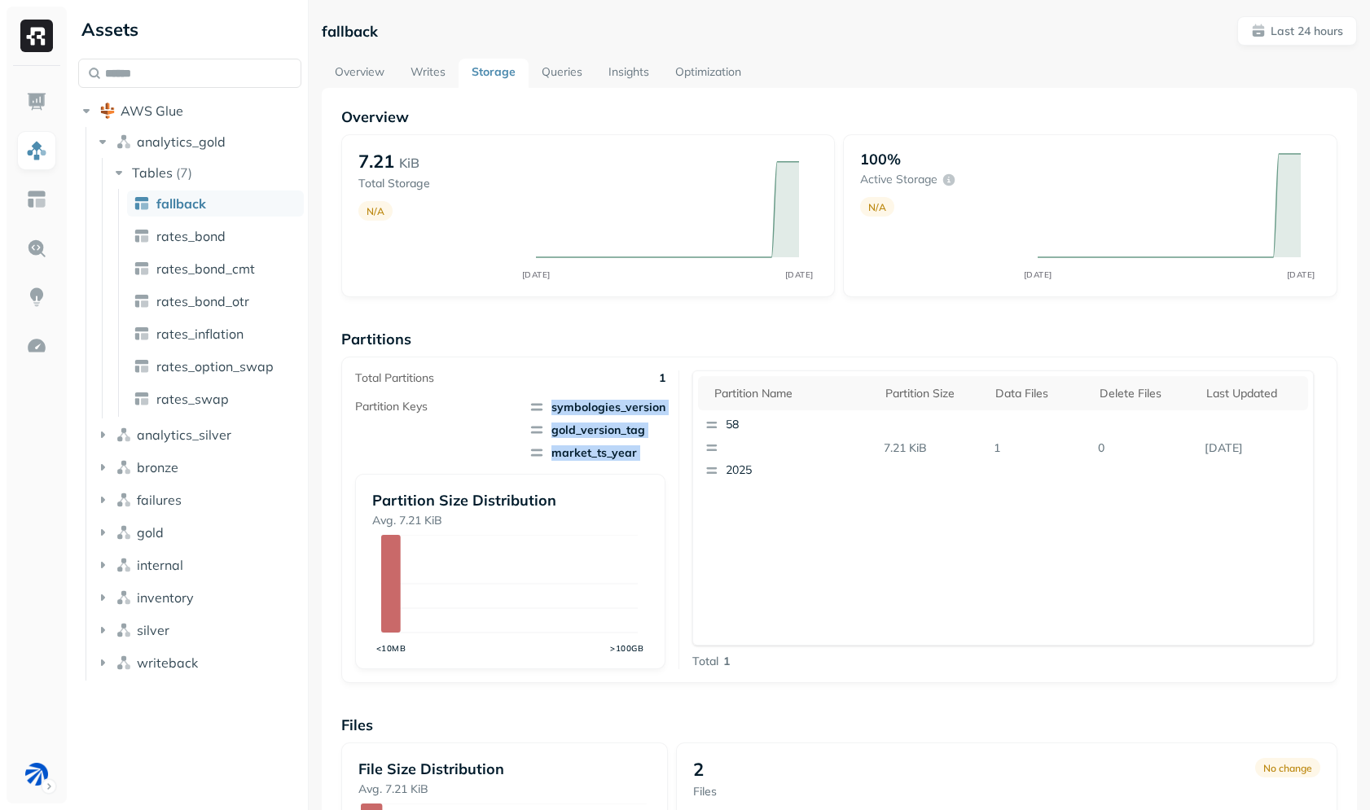
drag, startPoint x: 596, startPoint y: 393, endPoint x: 627, endPoint y: 469, distance: 82.6
click at [627, 469] on div "Total Partitions 1 Partition Keys symbologies_version gold_version_tag market_t…" at bounding box center [517, 520] width 325 height 299
click at [662, 459] on span "market_ts_year" at bounding box center [597, 453] width 137 height 16
click at [380, 77] on link "Overview" at bounding box center [360, 73] width 76 height 29
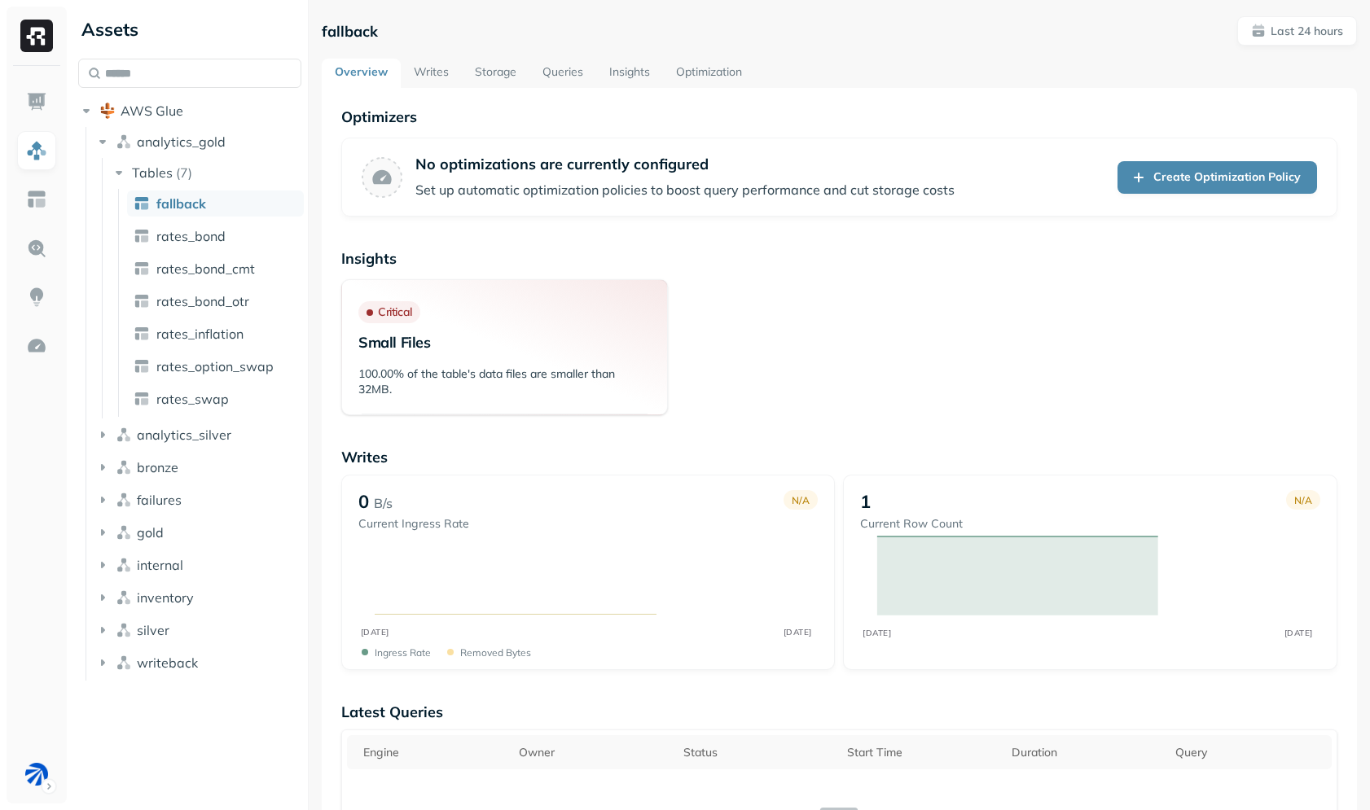
click at [436, 72] on link "Writes" at bounding box center [431, 73] width 61 height 29
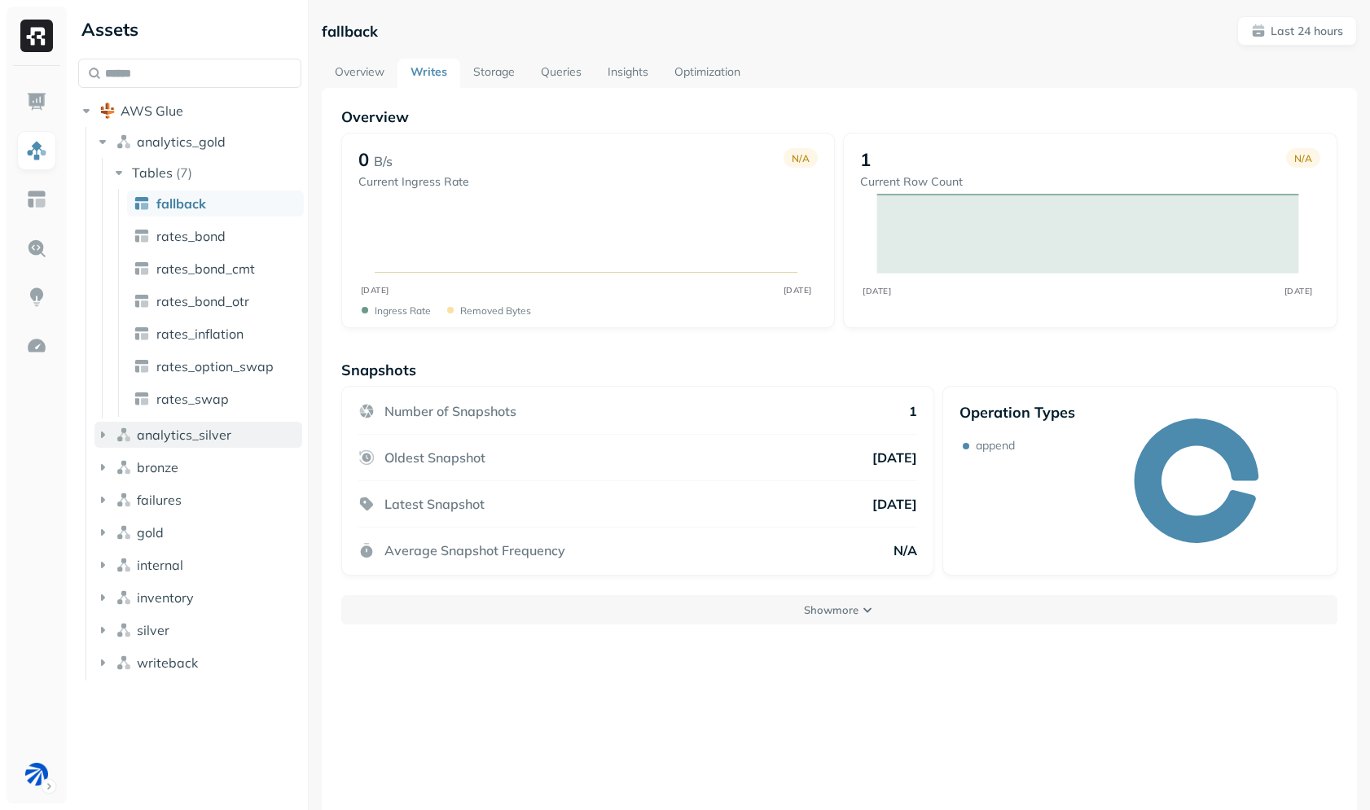
click at [181, 437] on span "analytics_silver" at bounding box center [184, 435] width 94 height 16
click at [181, 472] on p "( 7 )" at bounding box center [184, 466] width 16 height 16
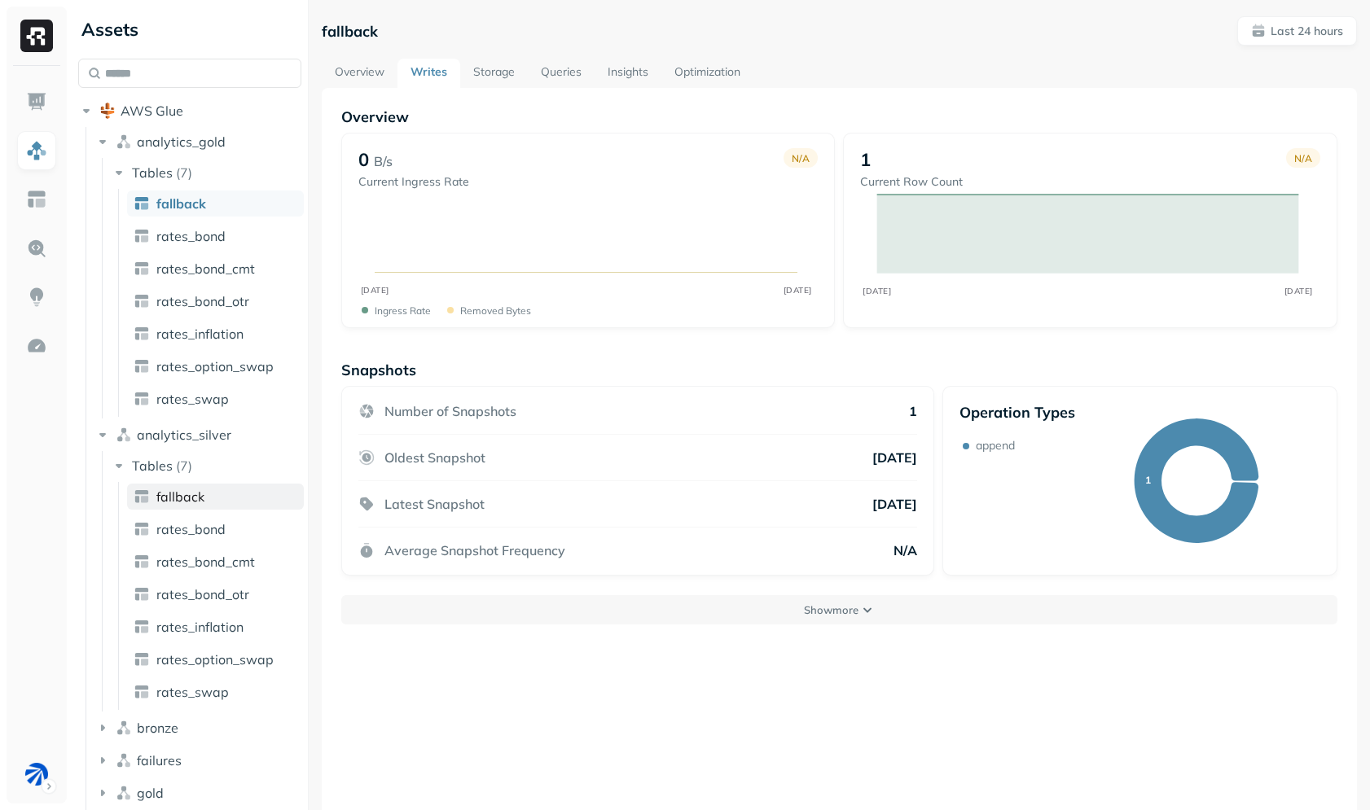
click at [179, 495] on span "fallback" at bounding box center [180, 497] width 48 height 16
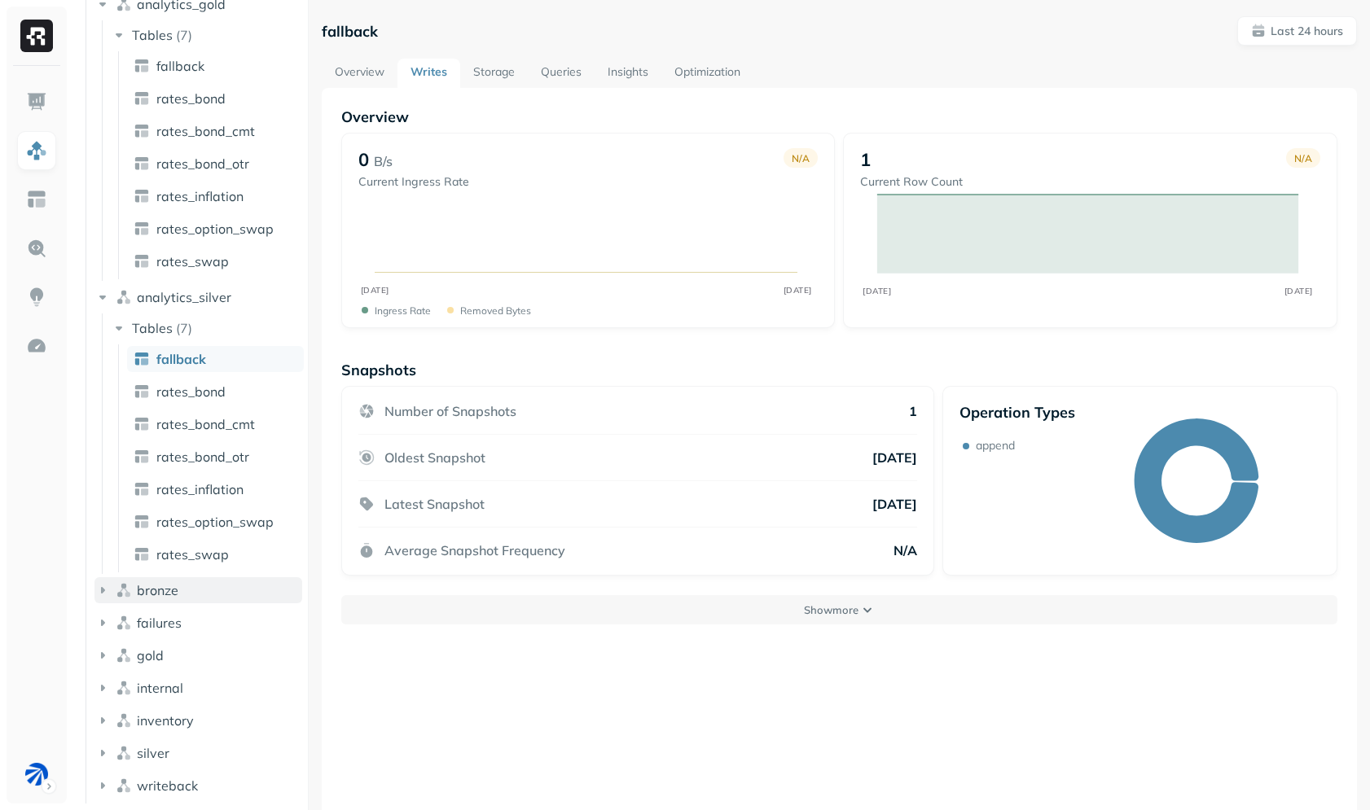
click at [177, 586] on span "bronze" at bounding box center [158, 590] width 42 height 16
click at [176, 624] on p "( 8 )" at bounding box center [184, 621] width 16 height 16
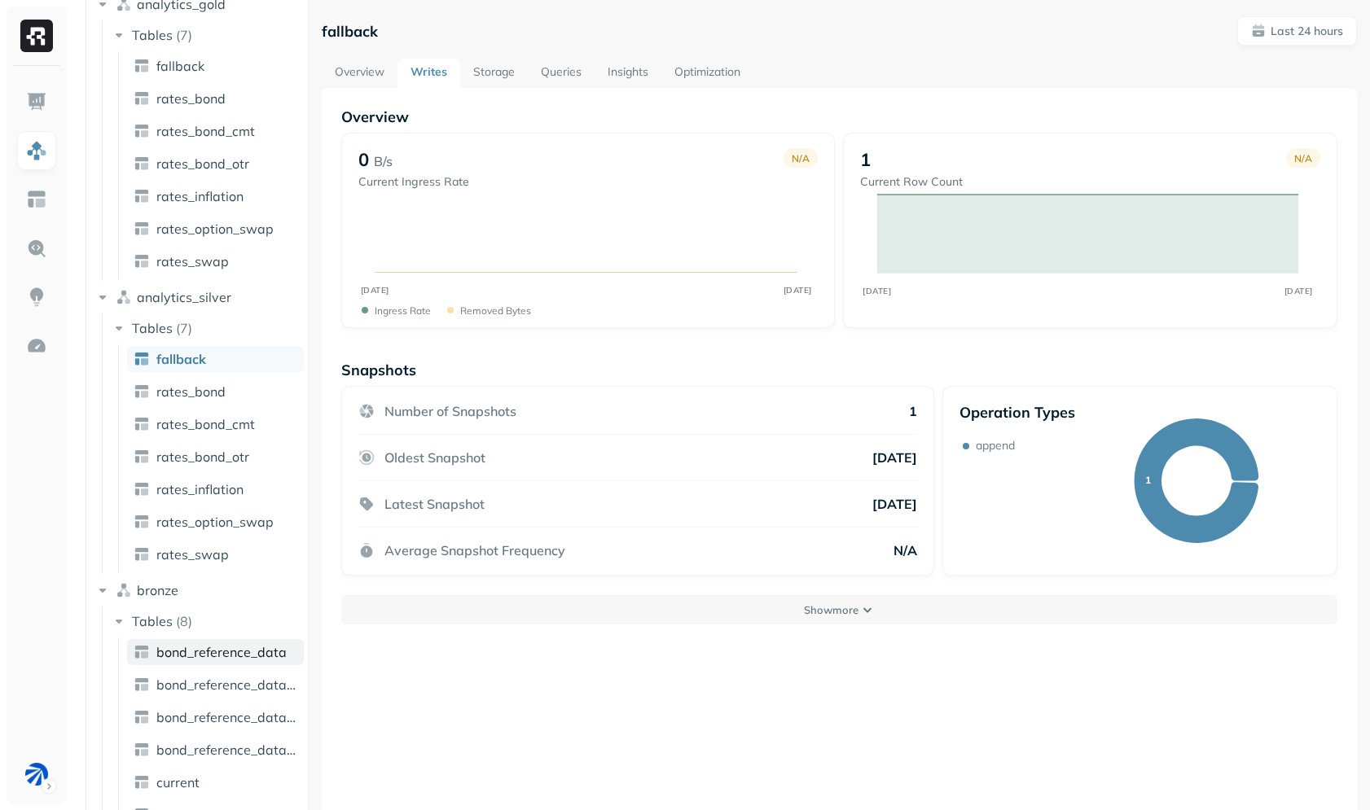
click at [185, 649] on span "bond_reference_data" at bounding box center [221, 652] width 130 height 16
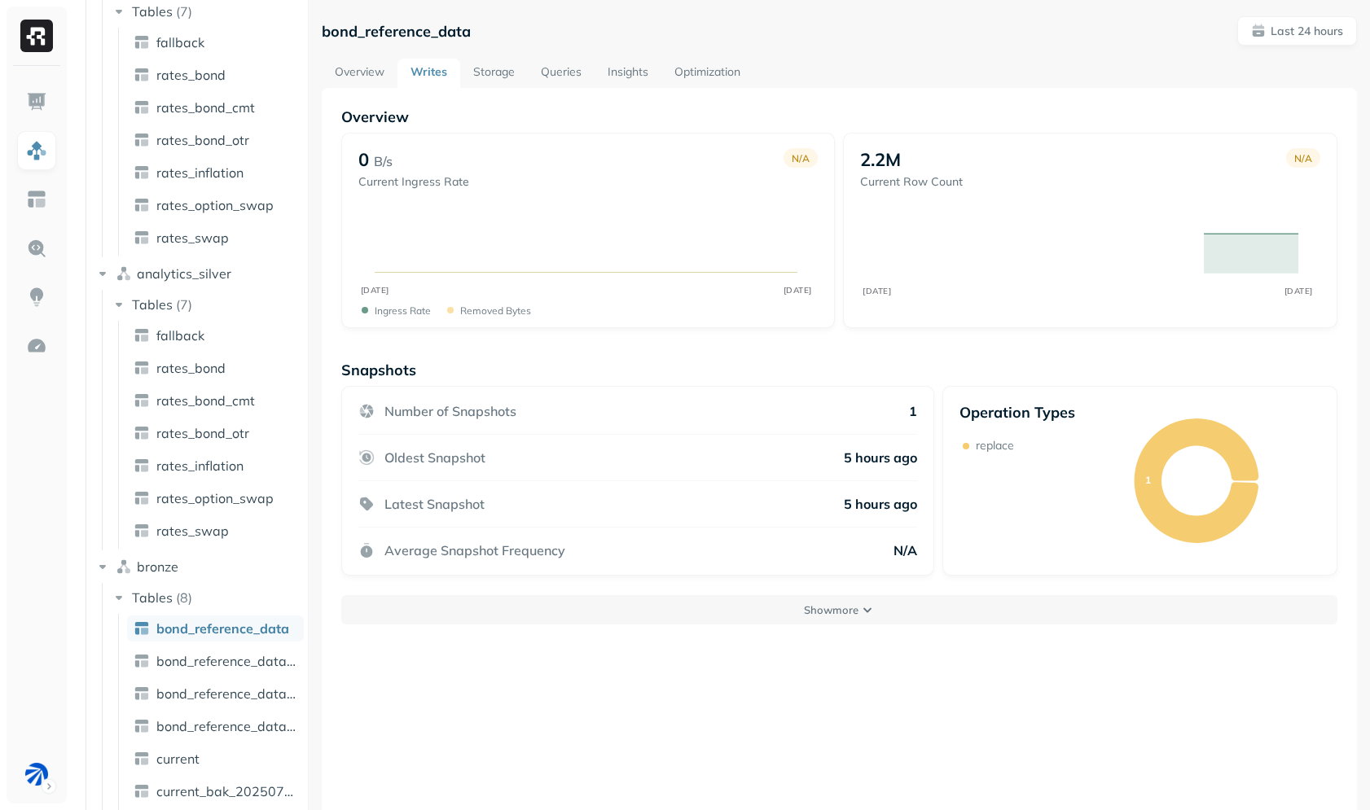
scroll to position [88, 0]
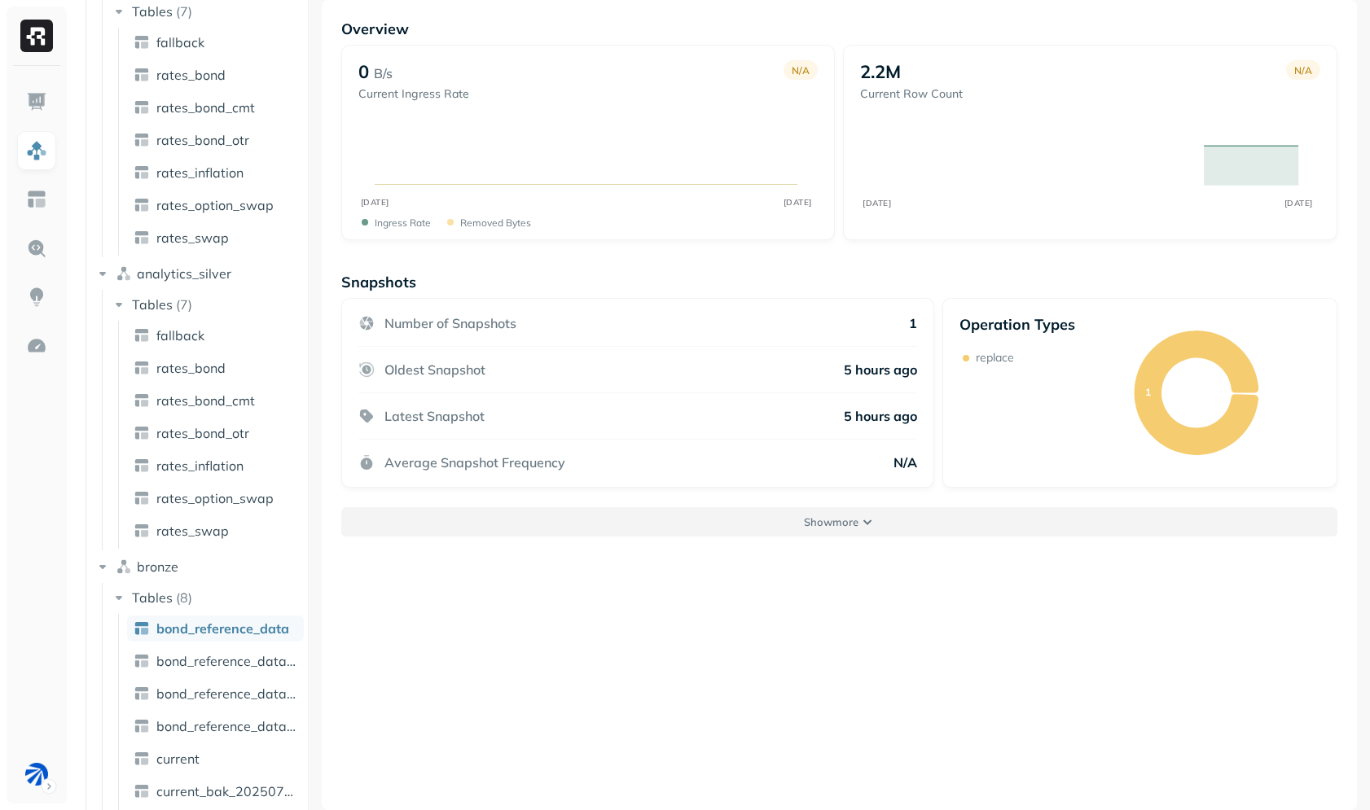
click at [395, 513] on button "Show more" at bounding box center [839, 521] width 996 height 29
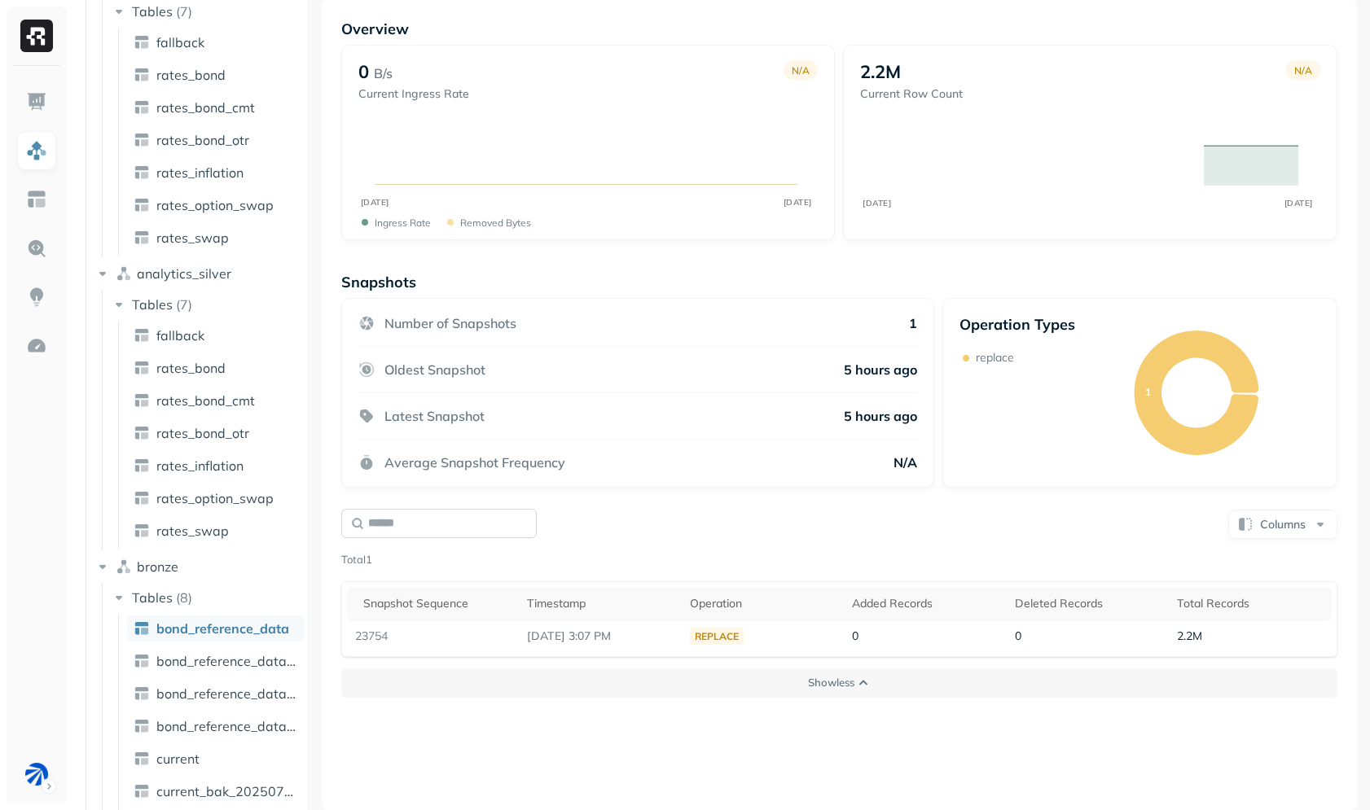
click at [440, 516] on input "text" at bounding box center [438, 523] width 195 height 29
click at [652, 490] on div "Snapshots Number of Snapshots 1 Oldest Snapshot 5 hours ago Latest Snapshot 5 h…" at bounding box center [839, 485] width 996 height 425
click at [1275, 535] on button "Columns" at bounding box center [1282, 524] width 109 height 29
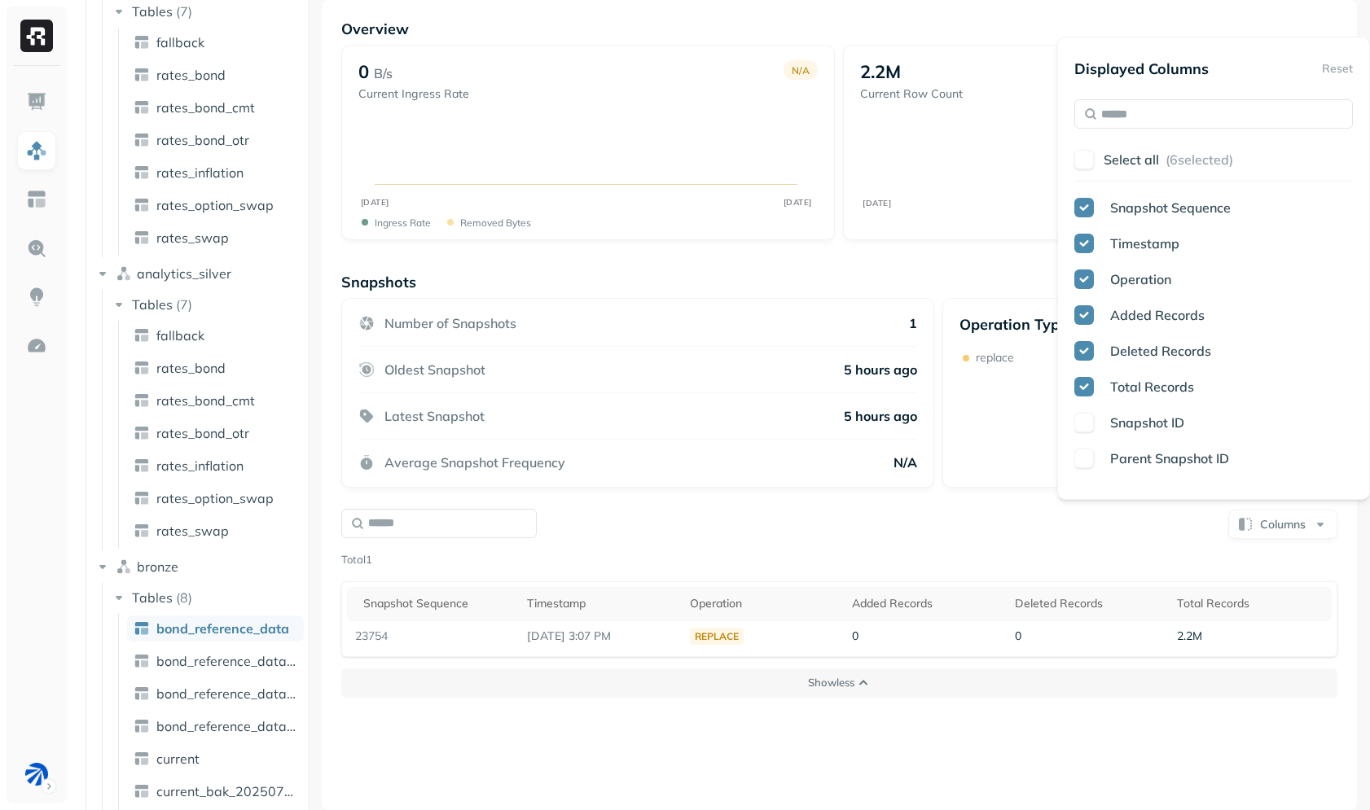
click at [934, 505] on div "Columns Total 1 Snapshot Sequence Timestamp Operation Added Records Deleted Rec…" at bounding box center [839, 582] width 1003 height 156
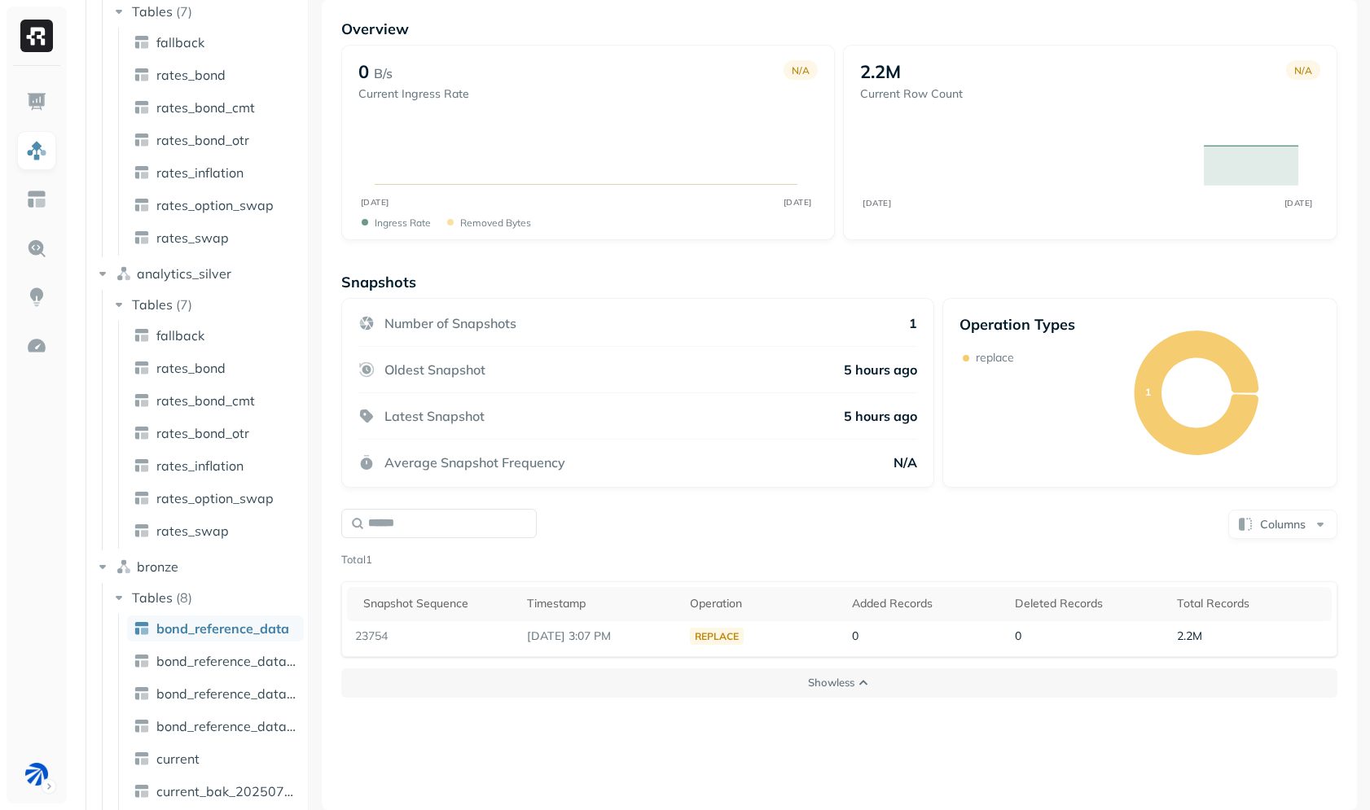
scroll to position [431, 0]
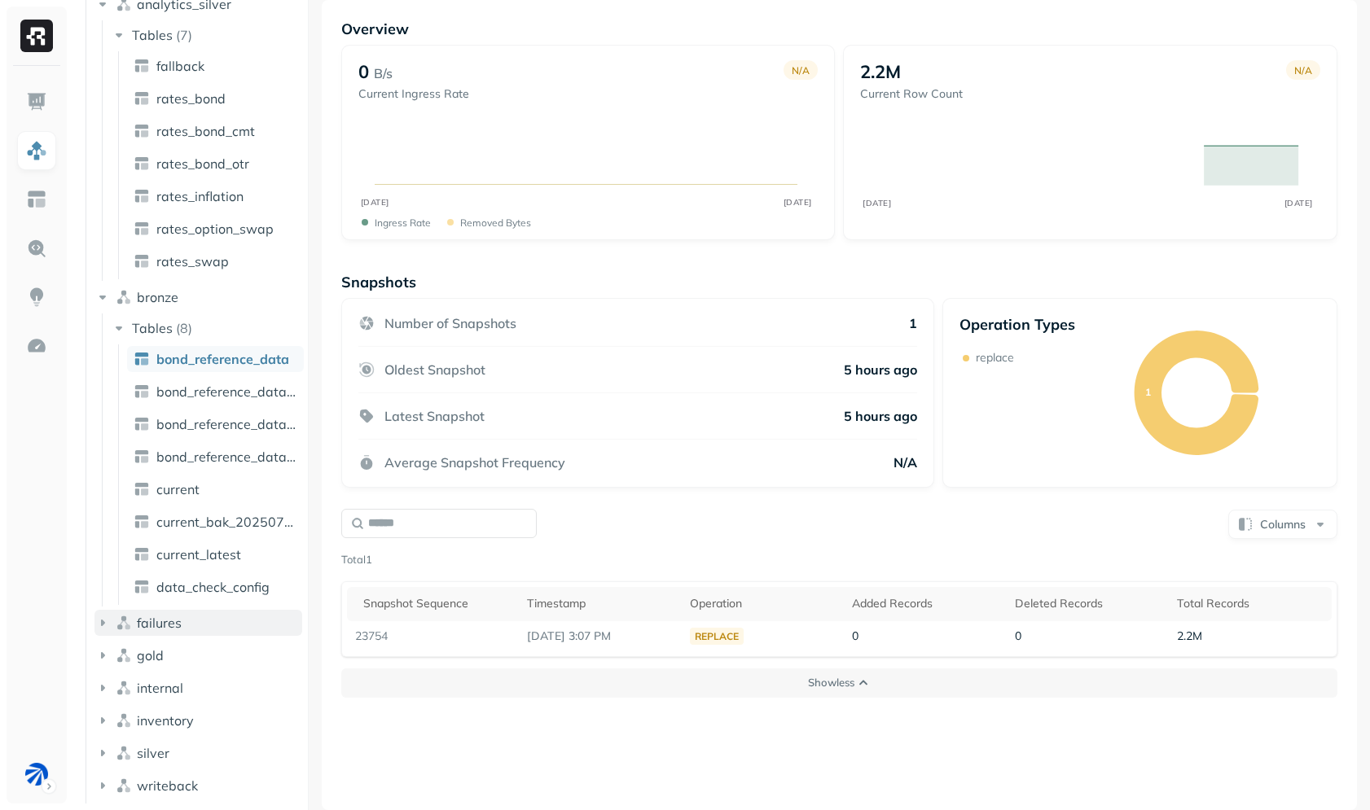
click at [174, 615] on span "failures" at bounding box center [159, 623] width 45 height 16
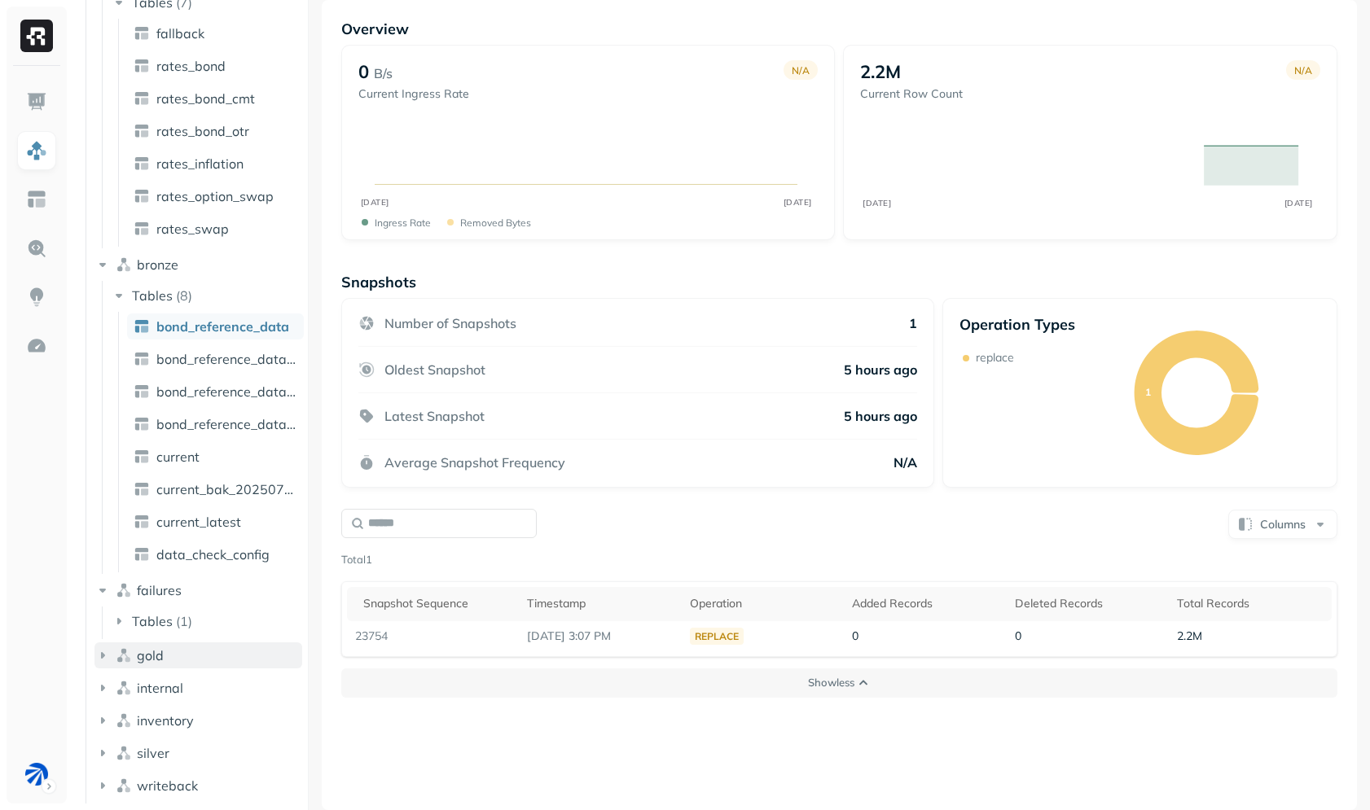
click at [173, 656] on button "gold" at bounding box center [198, 656] width 208 height 26
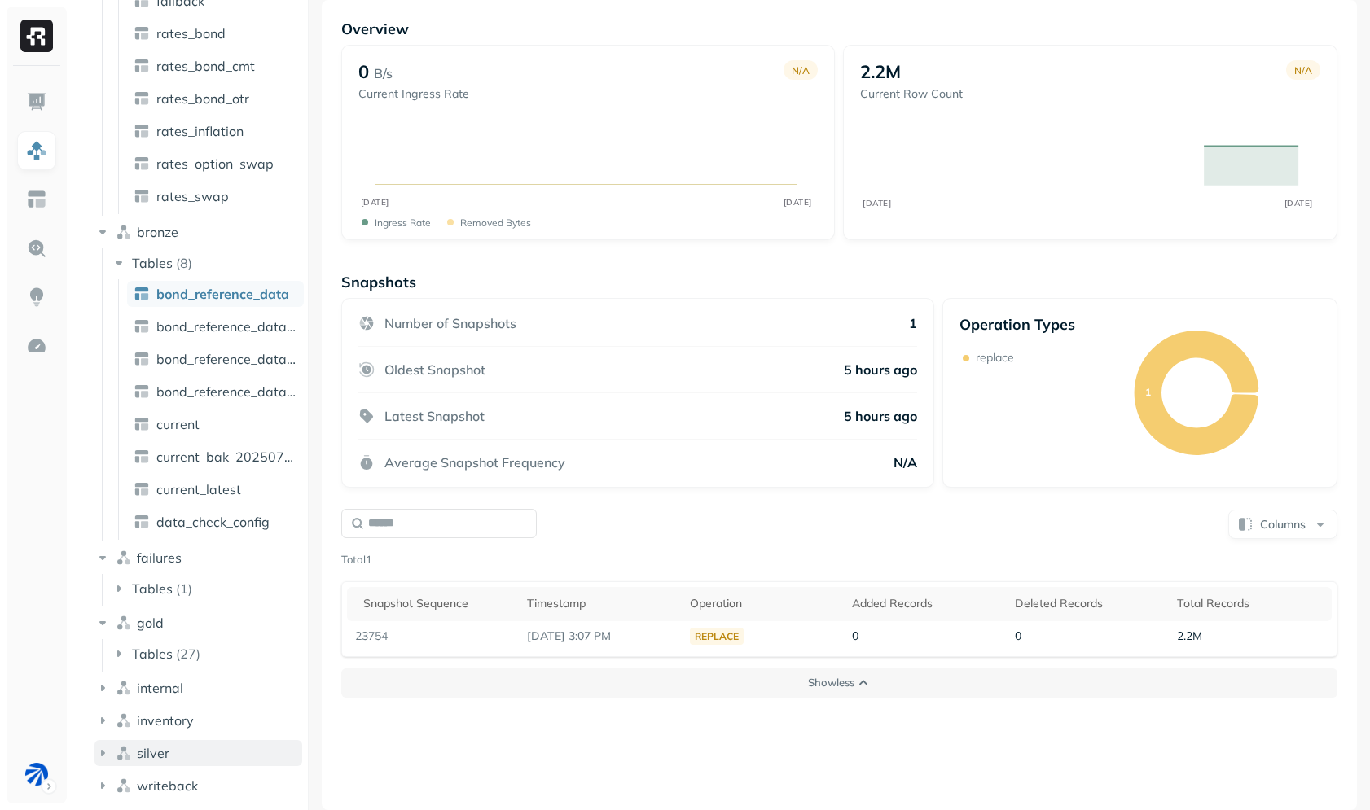
click at [198, 748] on button "silver" at bounding box center [198, 753] width 208 height 26
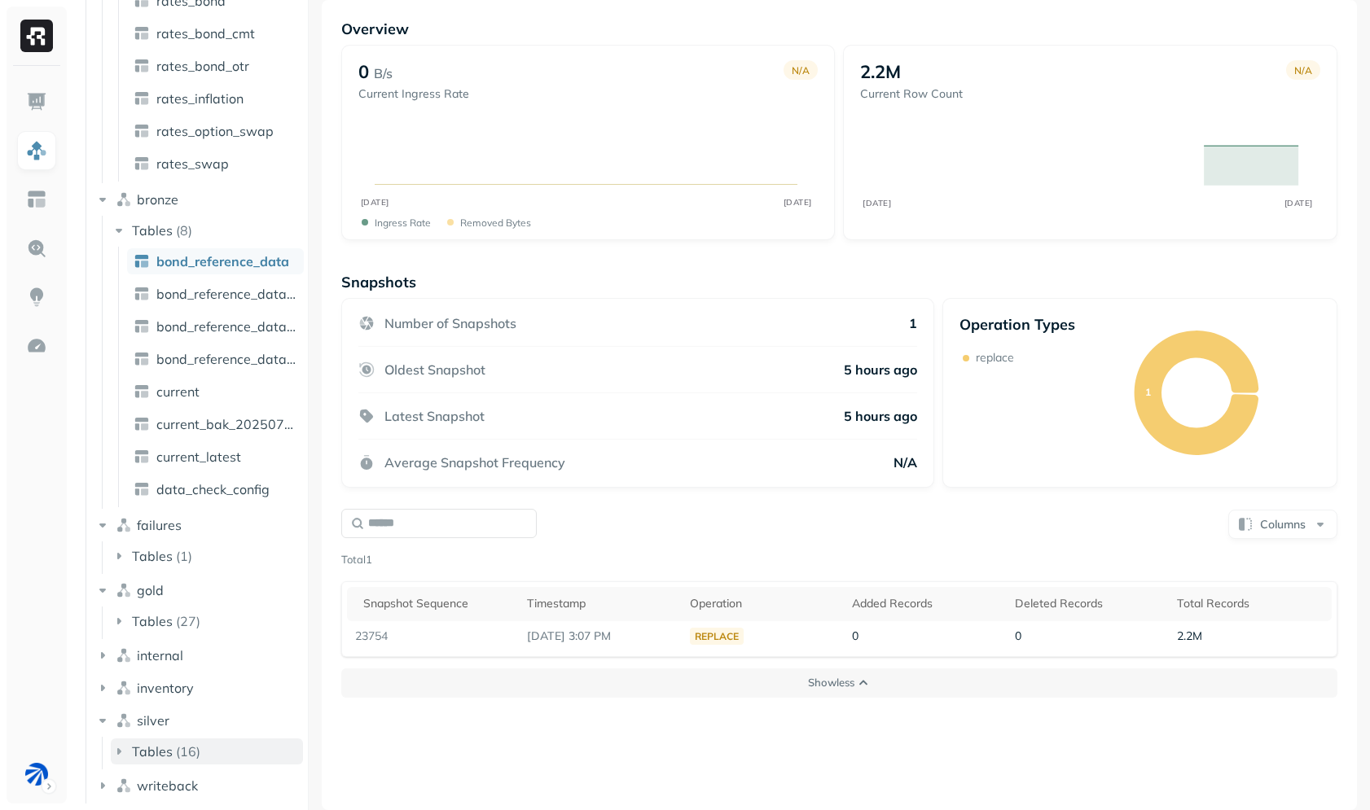
click at [192, 741] on button "Tables ( 16 )" at bounding box center [207, 752] width 192 height 26
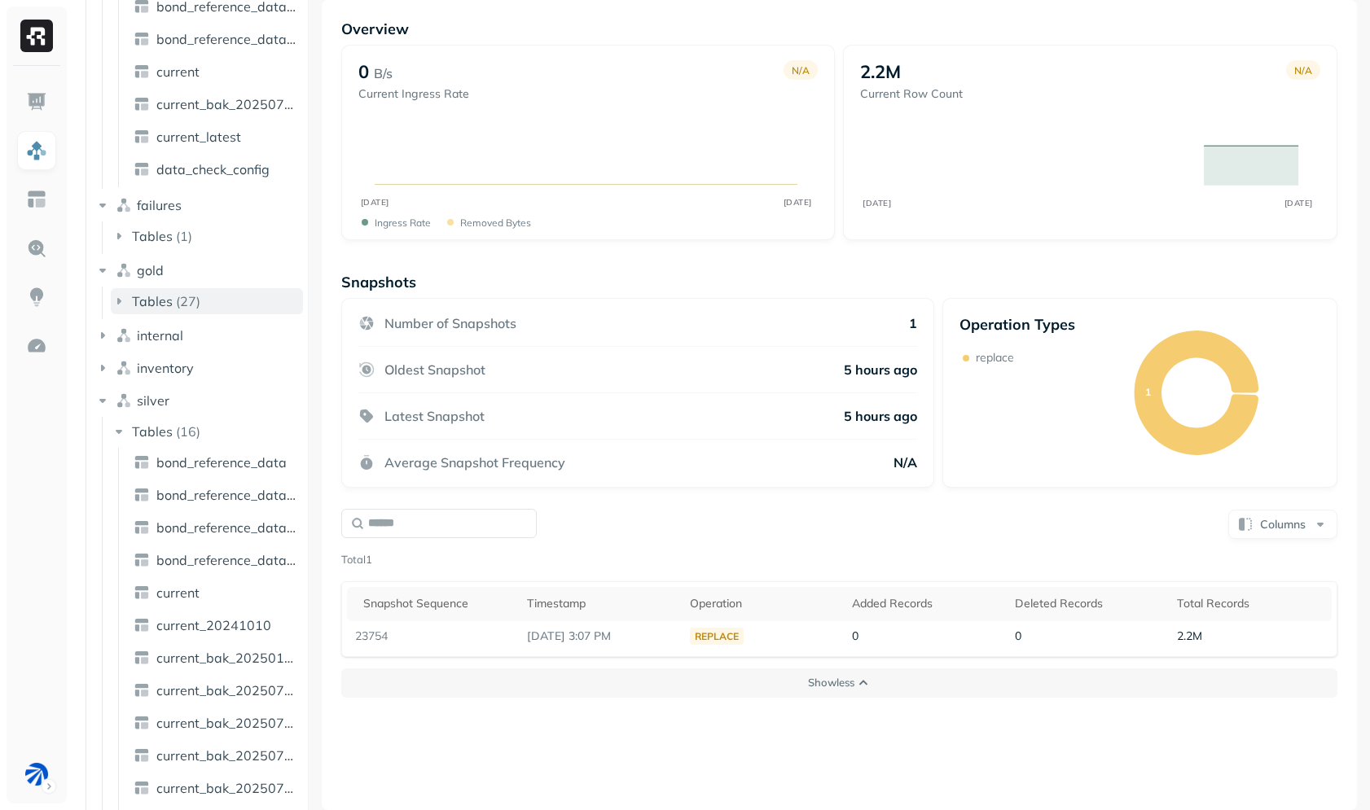
click at [203, 314] on button "Tables ( 27 )" at bounding box center [207, 301] width 192 height 26
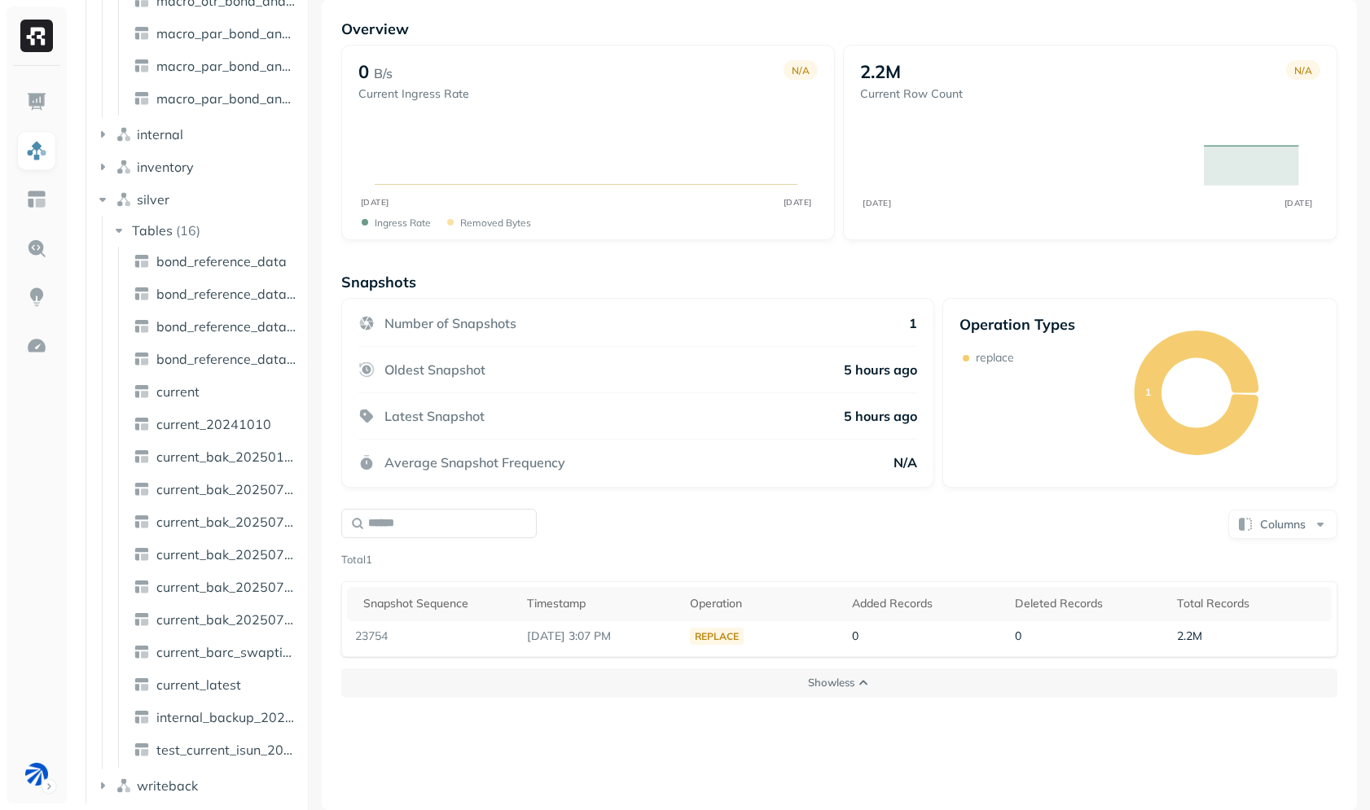
scroll to position [0, 0]
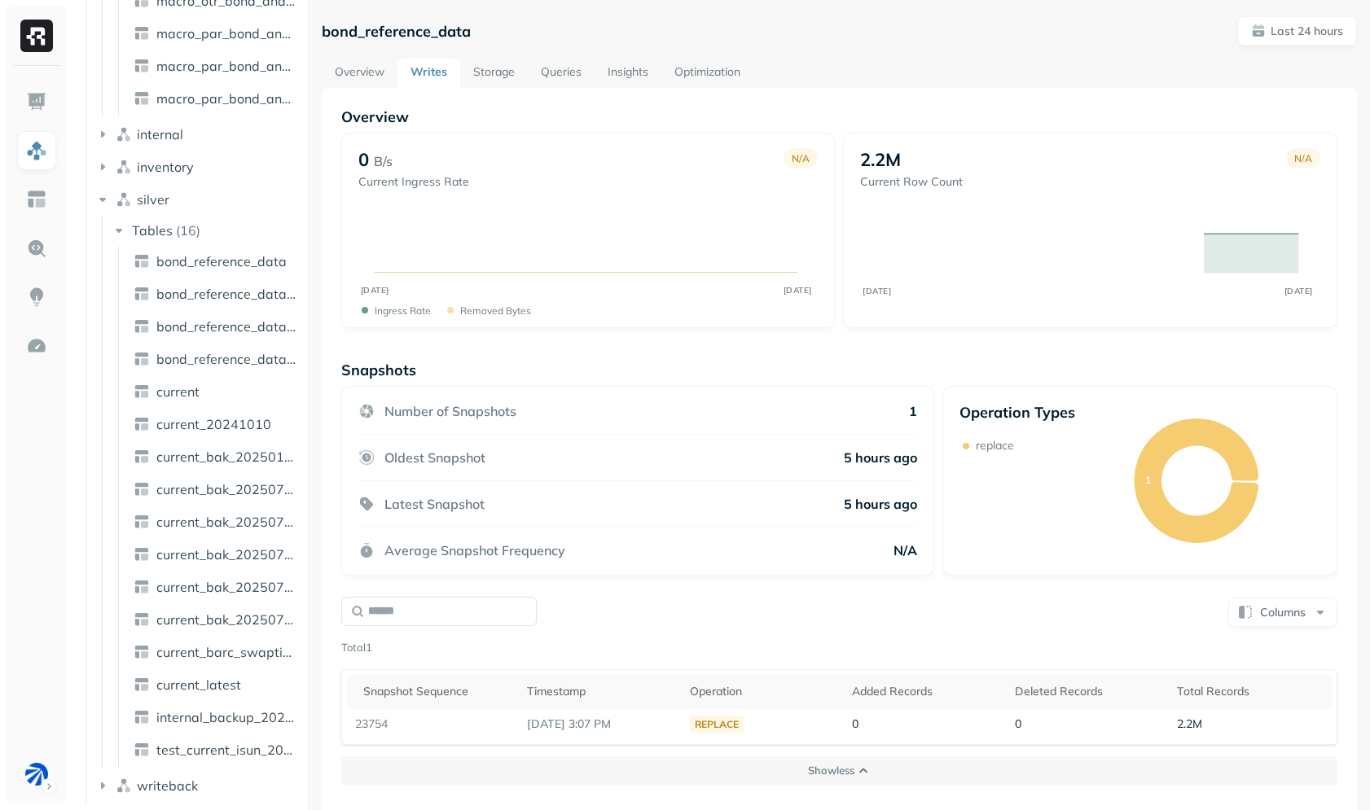
click at [560, 78] on link "Queries" at bounding box center [561, 73] width 67 height 29
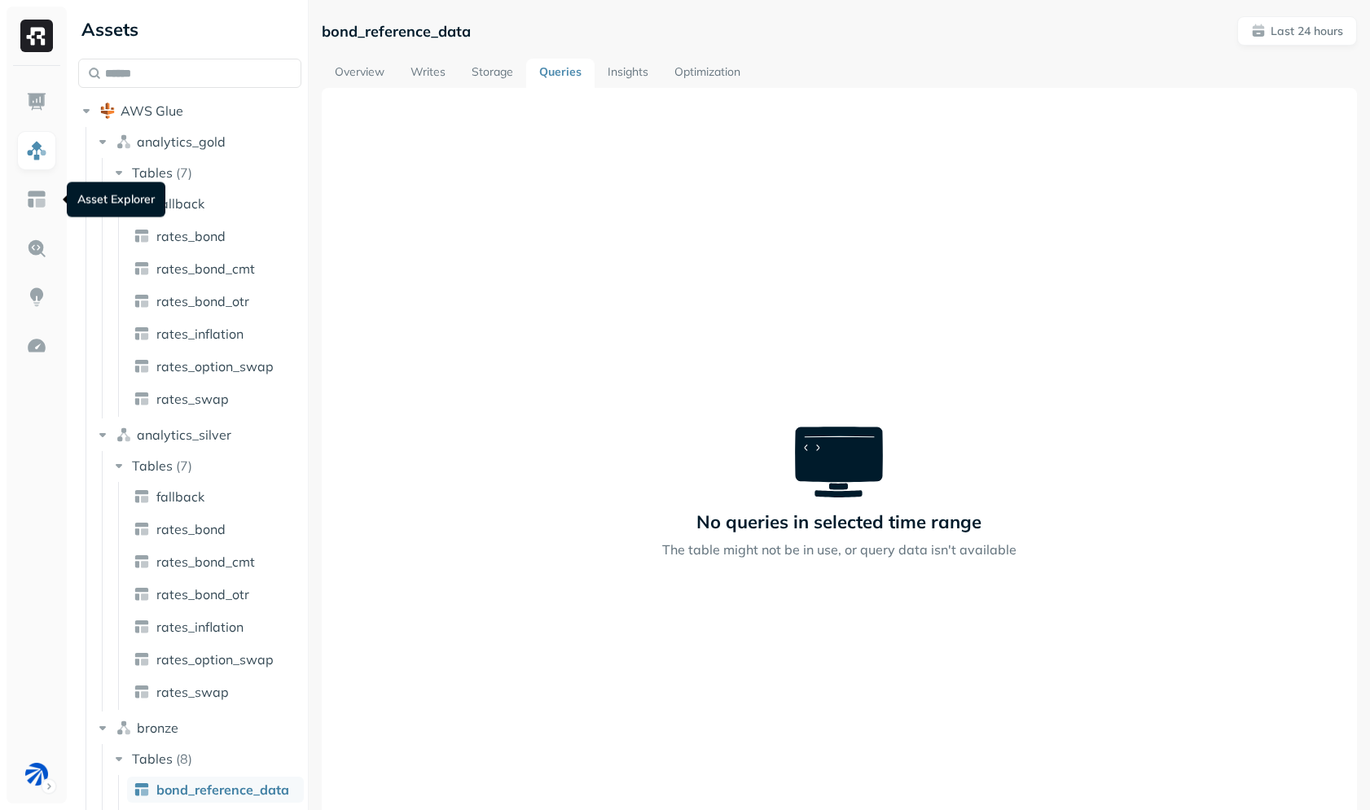
click at [39, 226] on ul at bounding box center [36, 438] width 41 height 712
click at [36, 204] on img at bounding box center [36, 199] width 21 height 21
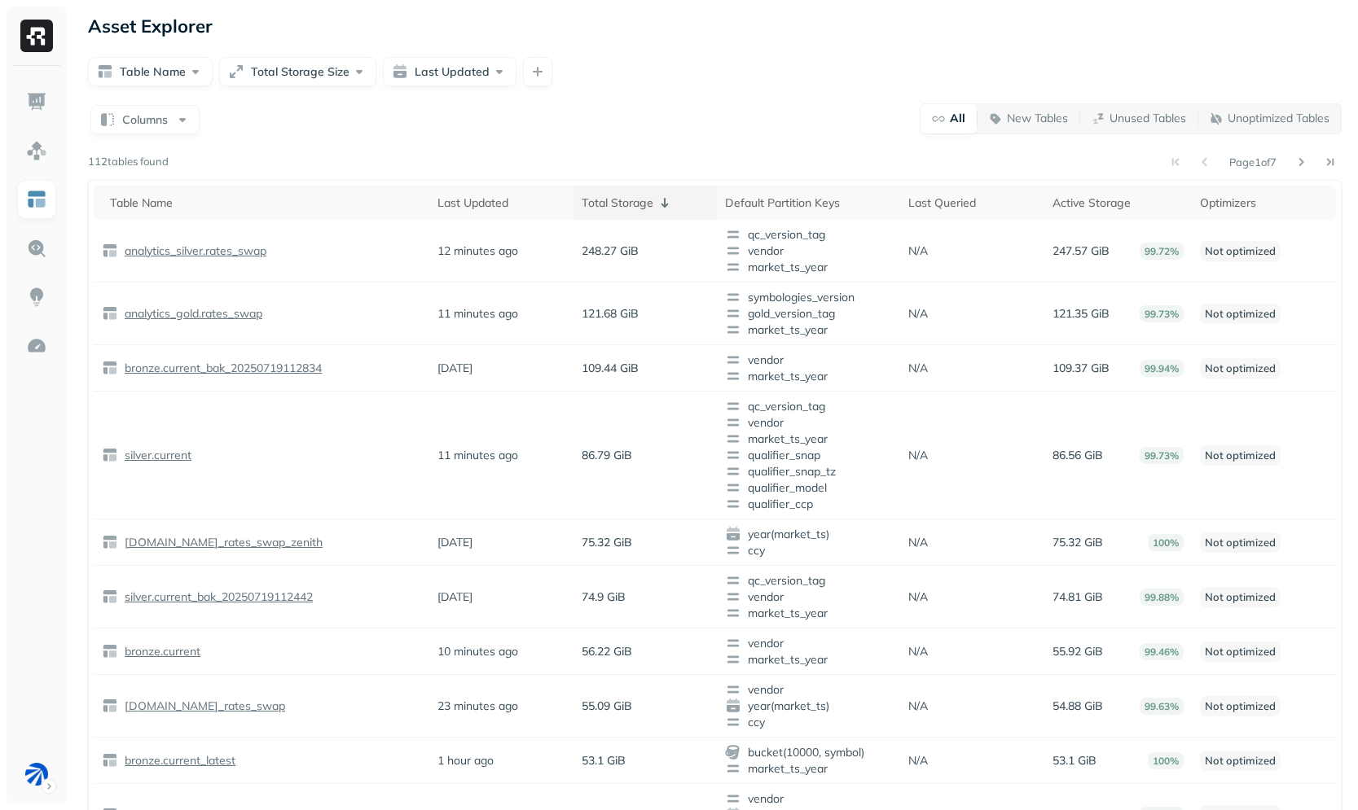
click at [596, 192] on th "Total Storage" at bounding box center [645, 203] width 144 height 34
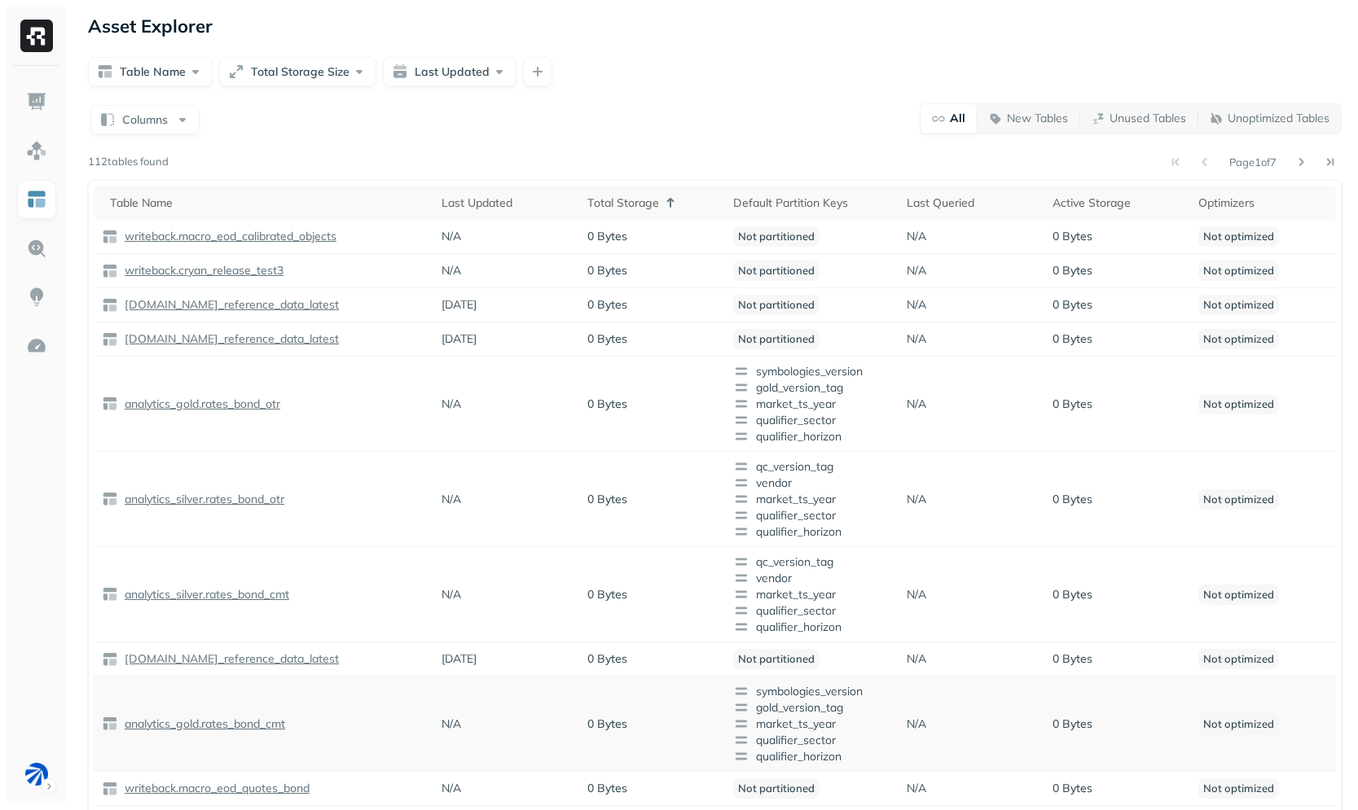
scroll to position [306, 0]
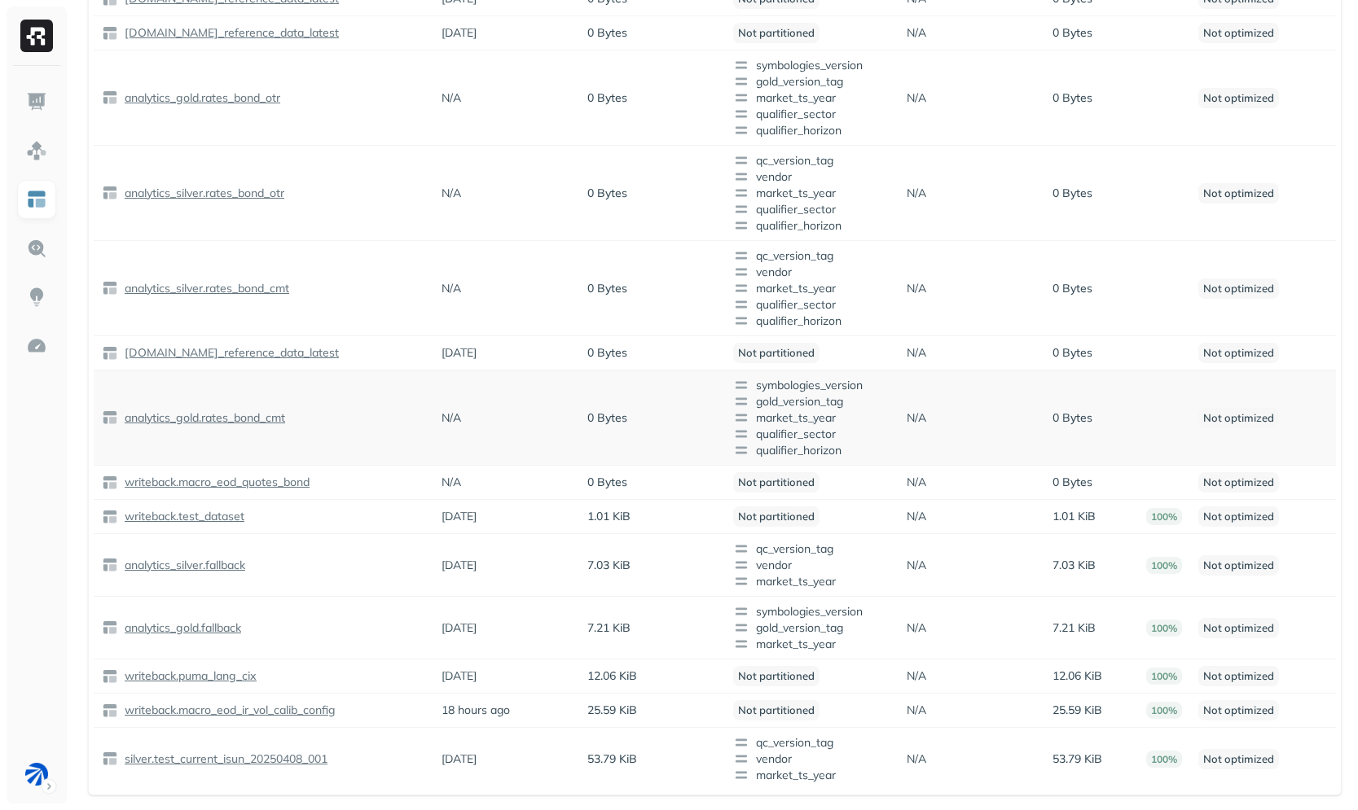
click at [351, 431] on td "analytics_gold.rates_bond_cmt" at bounding box center [264, 418] width 340 height 95
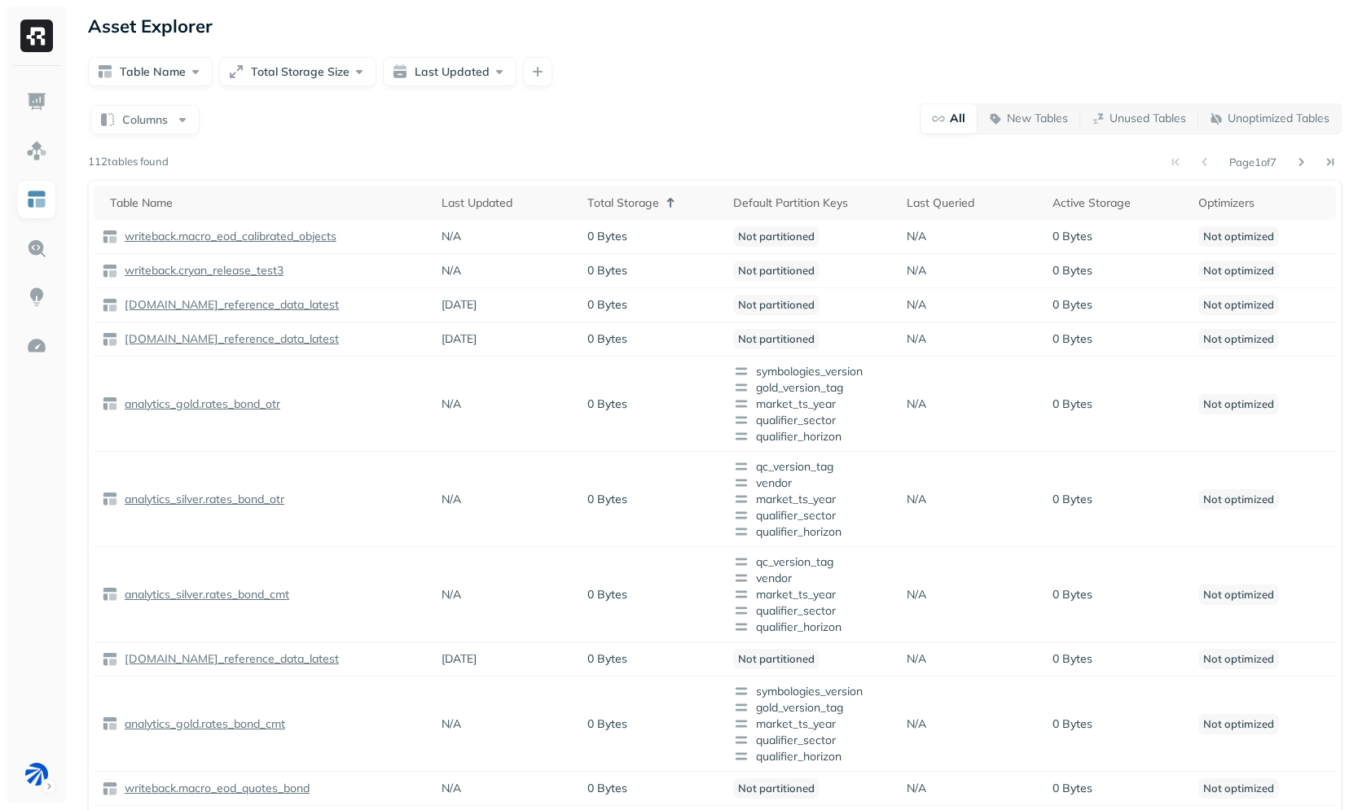
click at [446, 135] on div "Columns All New Tables Unused Tables Unoptimized Tables Page 1 of 7 112 tables …" at bounding box center [715, 602] width 1254 height 999
